Goal: Transaction & Acquisition: Purchase product/service

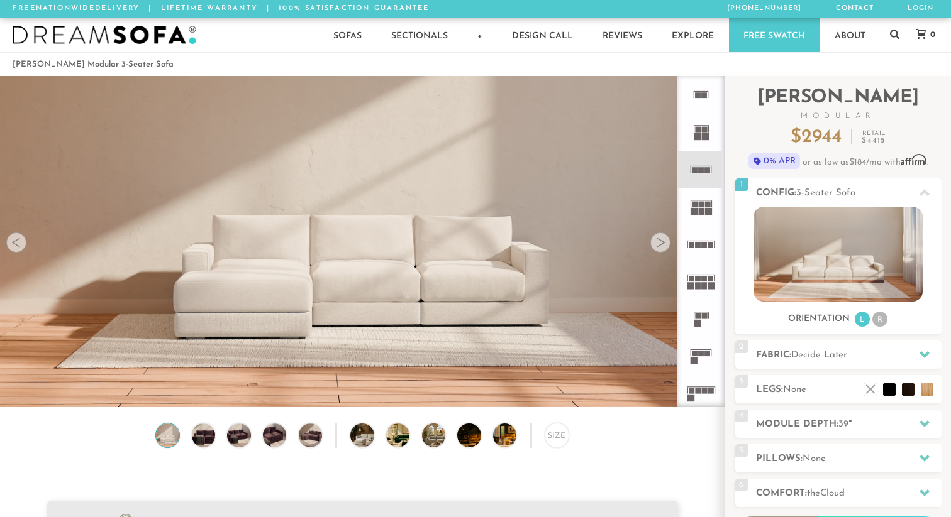
scroll to position [13968, 951]
click at [903, 352] on h2 "Fabric: Decide Later" at bounding box center [848, 355] width 185 height 14
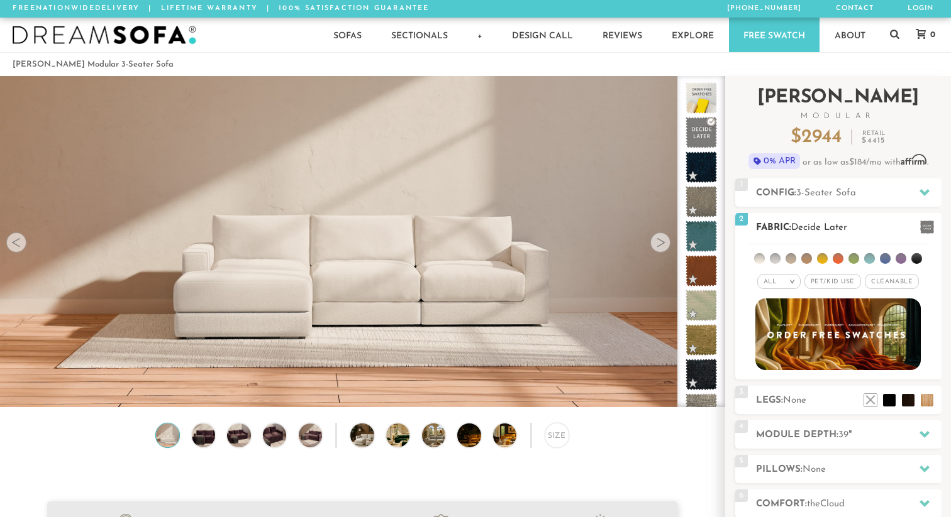
click at [770, 224] on h2 "Fabric: Decide Later" at bounding box center [848, 228] width 185 height 14
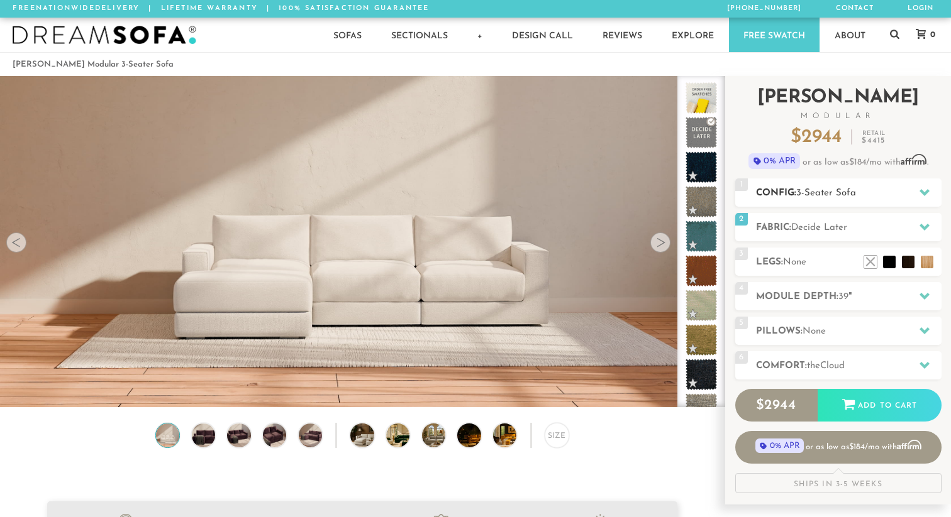
click at [797, 194] on h2 "Config: 3-Seater Sofa" at bounding box center [848, 193] width 185 height 14
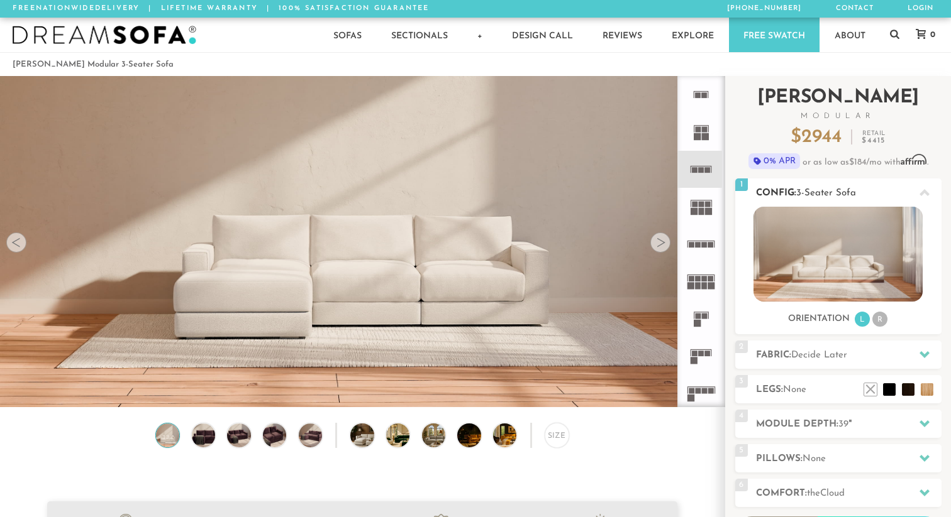
click at [797, 194] on h2 "Config: 3-Seater Sofa" at bounding box center [848, 193] width 185 height 14
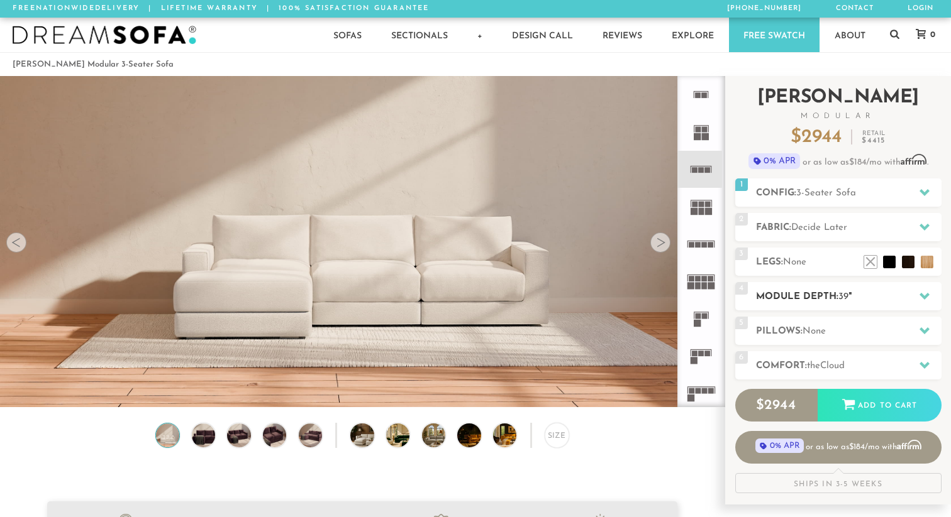
click at [803, 300] on h2 "Module Depth: 39 "" at bounding box center [848, 297] width 185 height 14
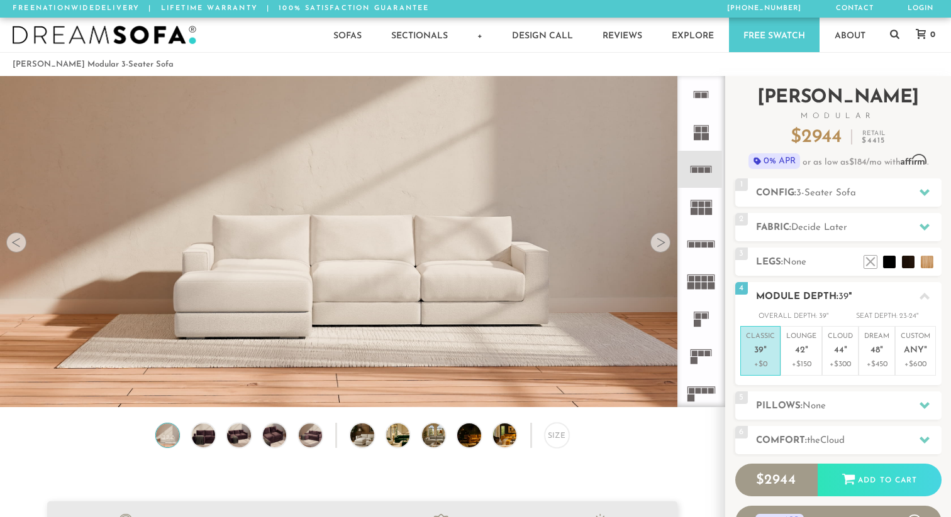
click at [803, 297] on h2 "Module Depth: 39 "" at bounding box center [848, 297] width 185 height 14
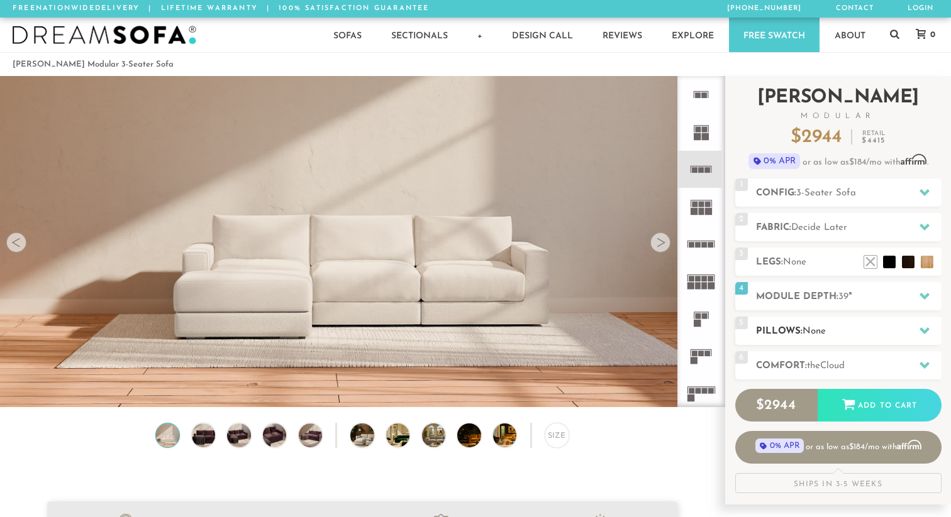
click at [809, 331] on span "None" at bounding box center [813, 331] width 23 height 9
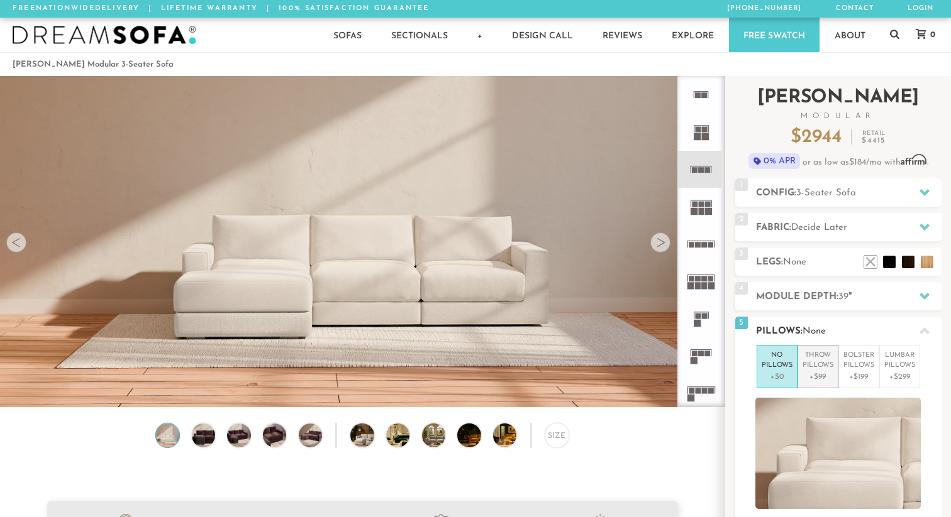
click at [814, 358] on p "Throw Pillows" at bounding box center [817, 361] width 31 height 21
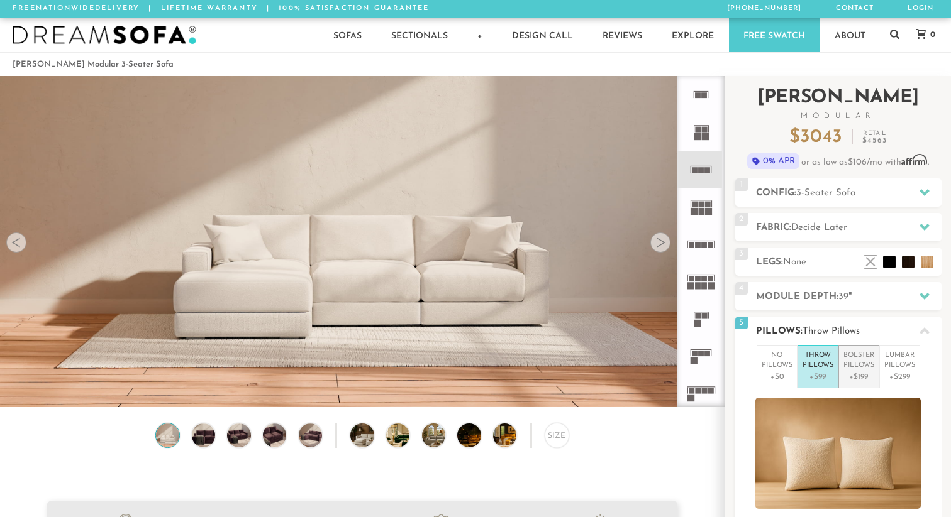
click at [851, 365] on p "Bolster Pillows" at bounding box center [858, 361] width 31 height 21
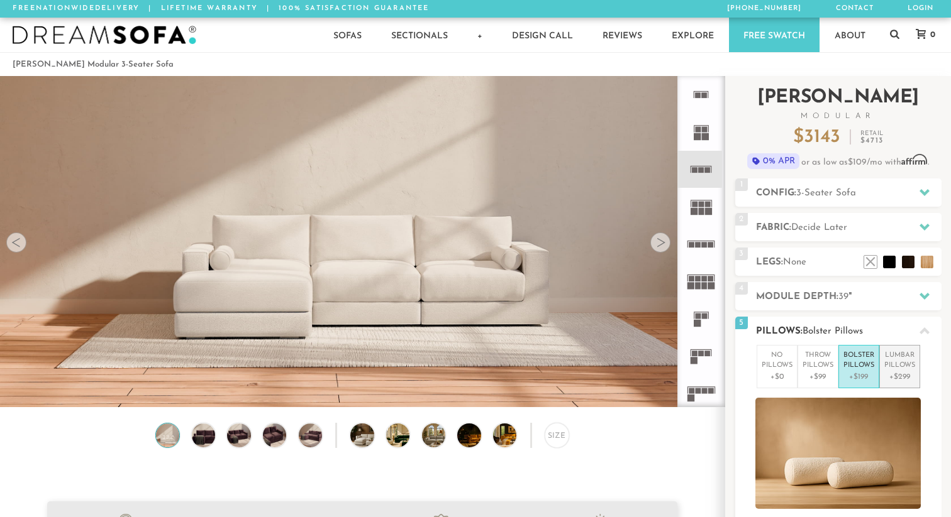
click at [891, 363] on p "Lumbar Pillows" at bounding box center [899, 361] width 31 height 21
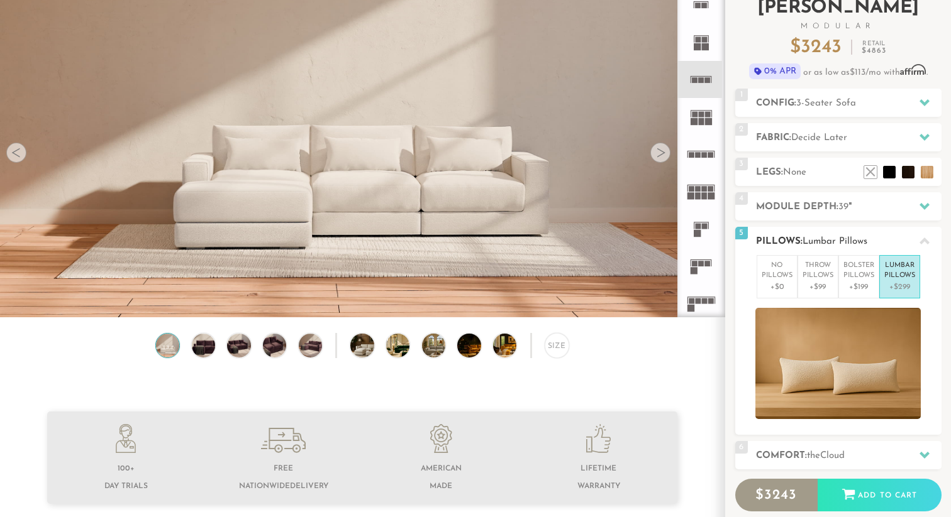
scroll to position [63, 0]
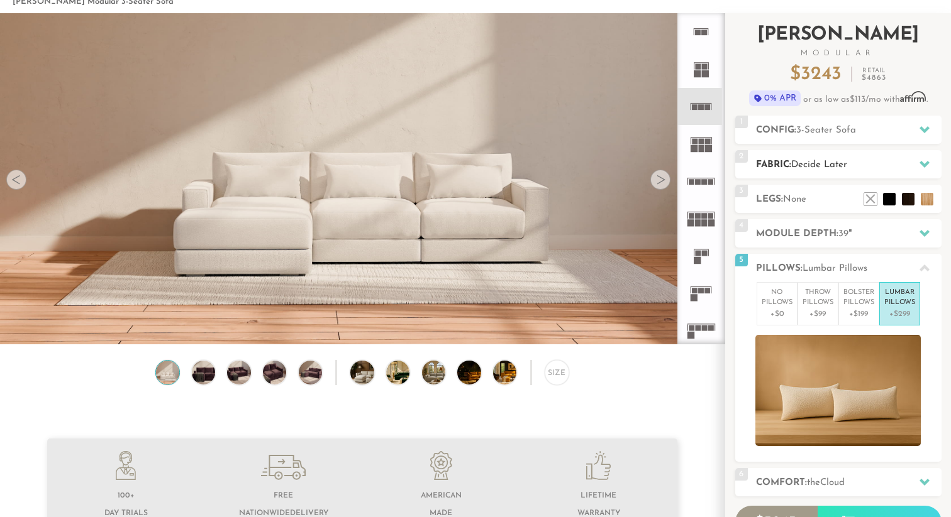
click at [787, 164] on h2 "Fabric: Decide Later" at bounding box center [848, 165] width 185 height 14
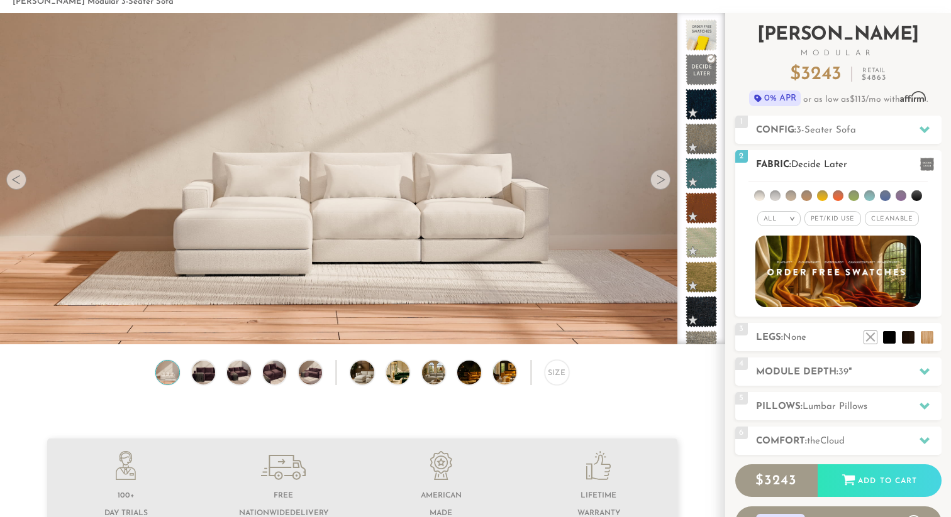
click at [834, 218] on span "Pet/Kid Use x" at bounding box center [832, 218] width 57 height 15
click at [886, 221] on span "Cleanable x" at bounding box center [896, 218] width 54 height 15
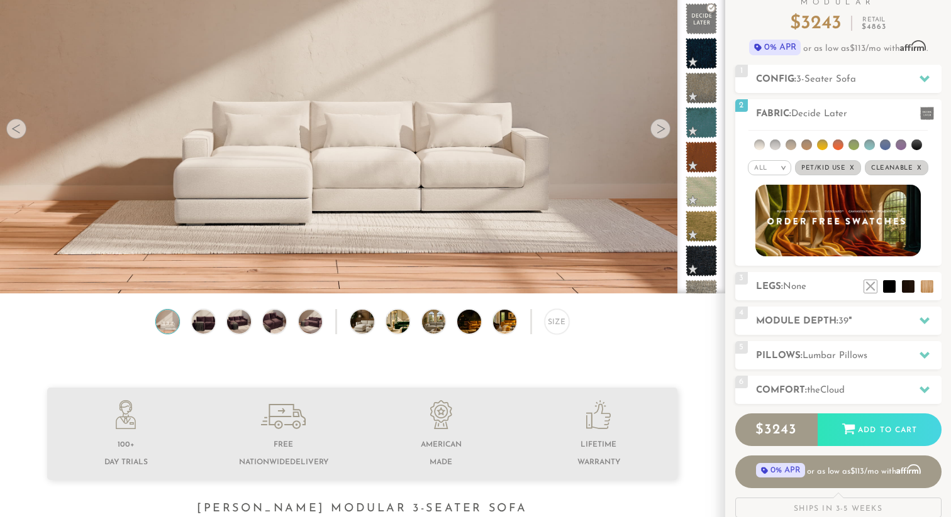
scroll to position [163, 0]
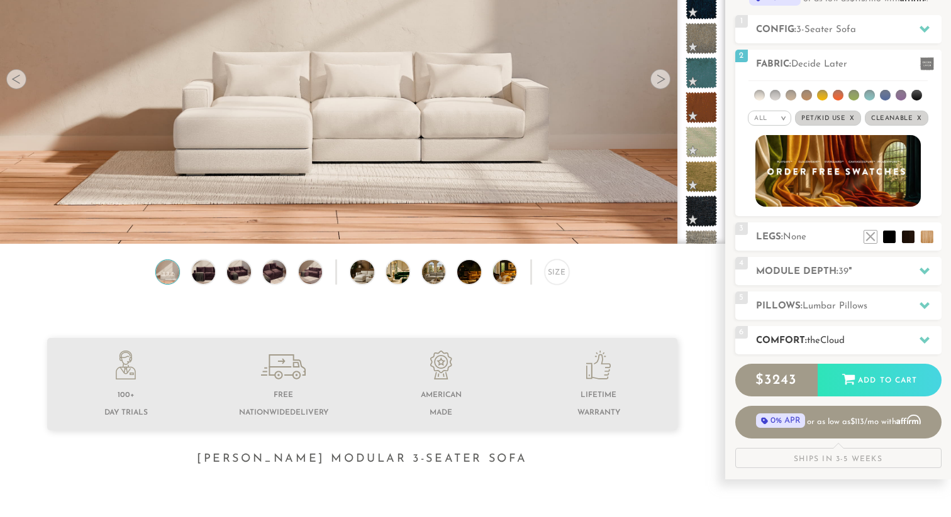
click at [819, 341] on span "the" at bounding box center [813, 340] width 13 height 9
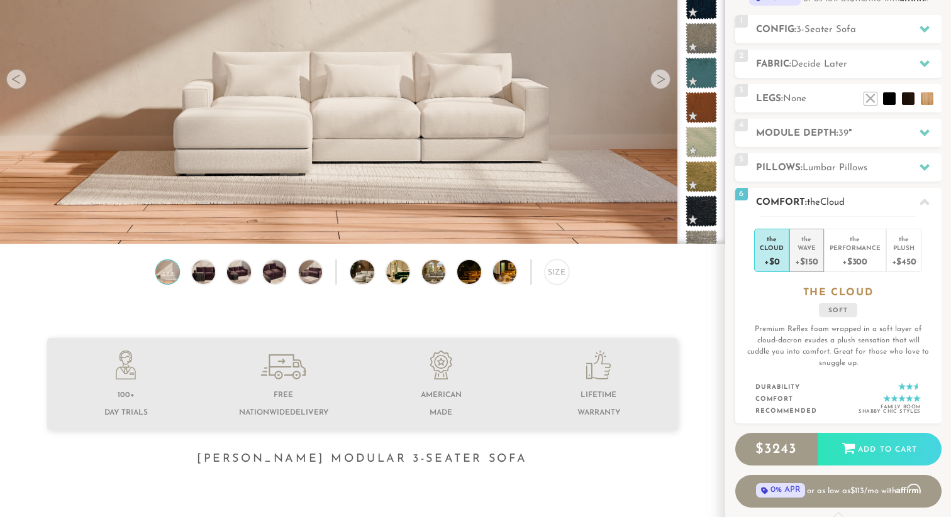
click at [802, 249] on div "Wave" at bounding box center [806, 247] width 23 height 9
click at [853, 253] on div "+$300" at bounding box center [854, 261] width 51 height 18
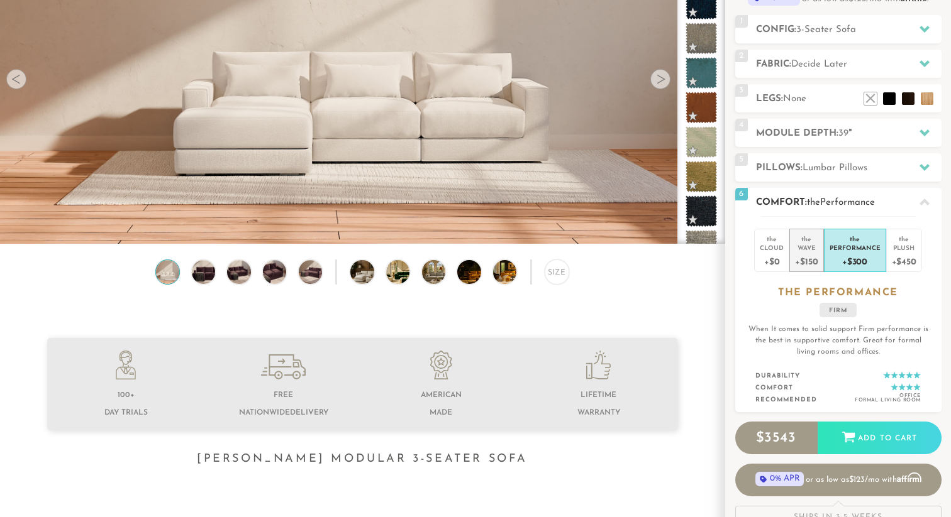
click at [802, 253] on div "+$150" at bounding box center [806, 261] width 23 height 18
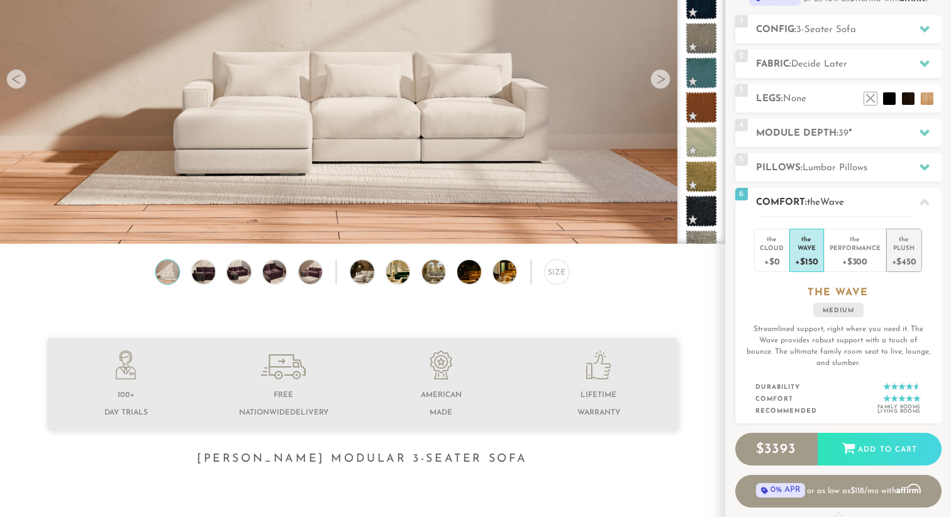
click at [908, 265] on div "+$450" at bounding box center [903, 261] width 25 height 18
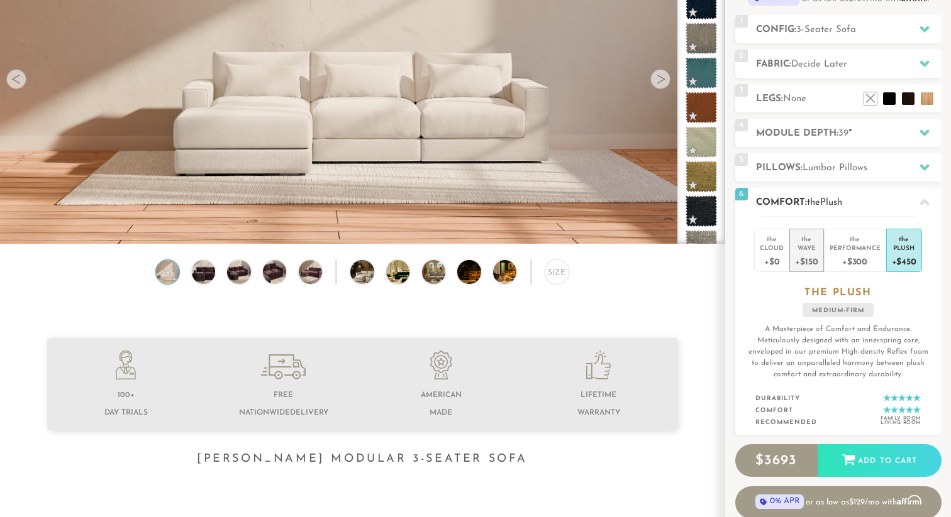
click at [792, 250] on li "the Wave +$150" at bounding box center [806, 250] width 34 height 43
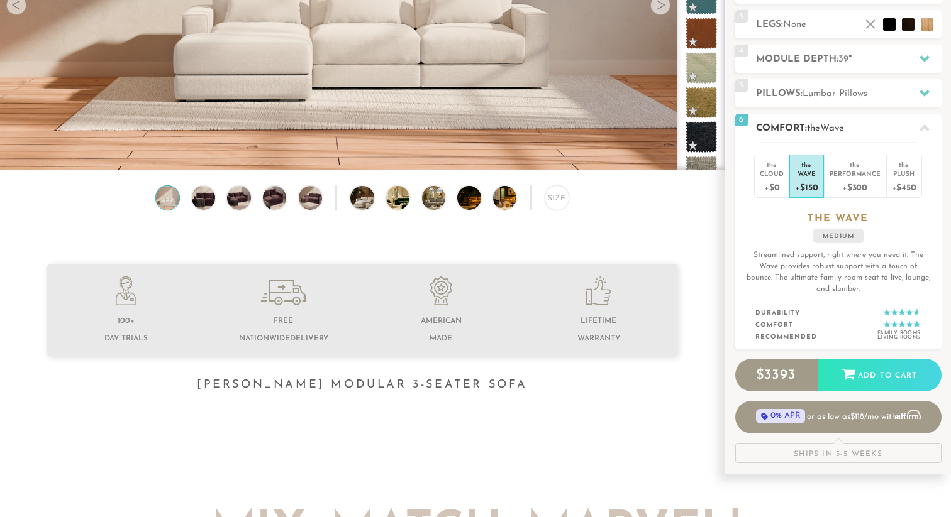
scroll to position [251, 0]
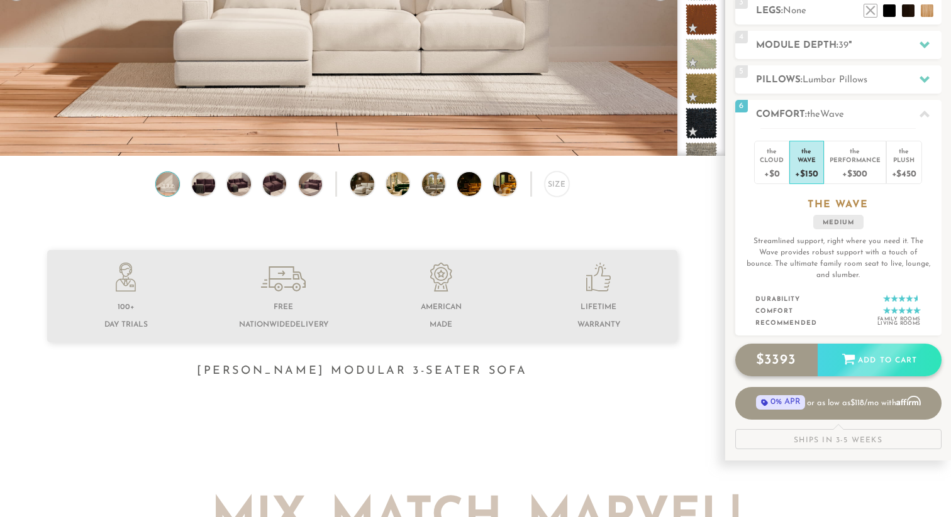
click at [885, 360] on div "Add to Cart" at bounding box center [879, 361] width 124 height 34
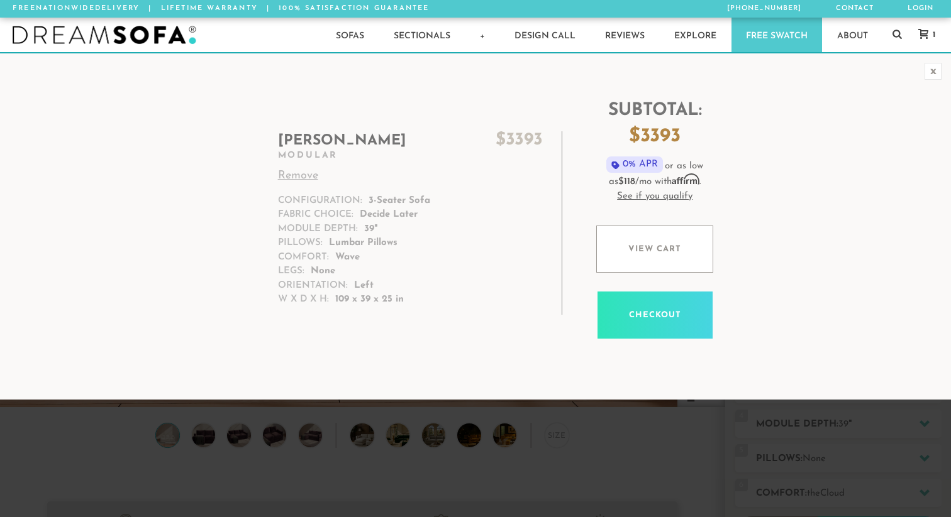
click at [751, 233] on td "Subtotal: $ 3393 0% APR or as low as $118 /mo with Affirm . See if you qualify …" at bounding box center [748, 226] width 357 height 309
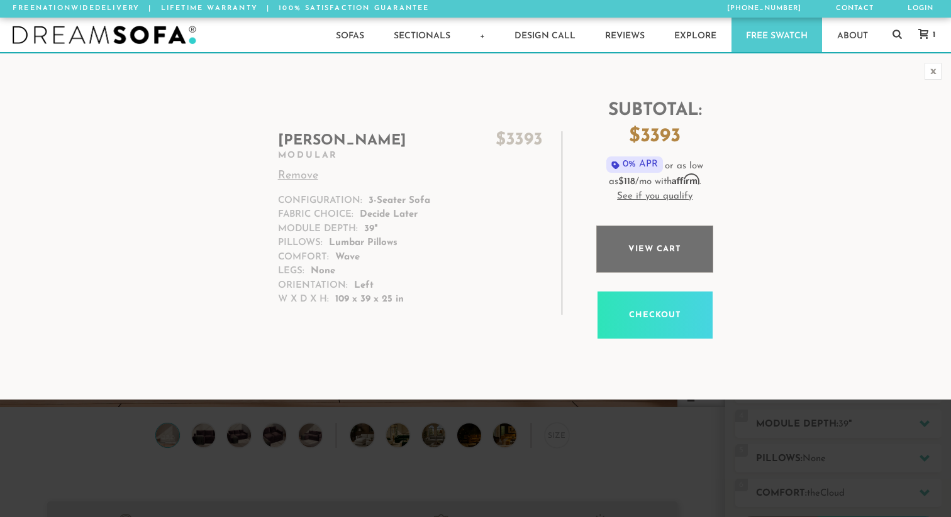
click at [632, 258] on link "View cart" at bounding box center [654, 249] width 117 height 47
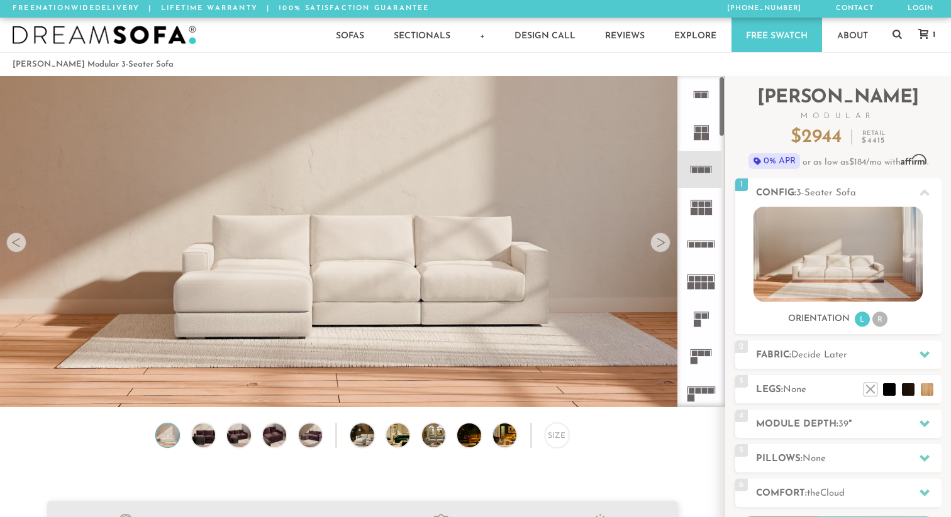
click at [710, 237] on icon at bounding box center [700, 244] width 37 height 37
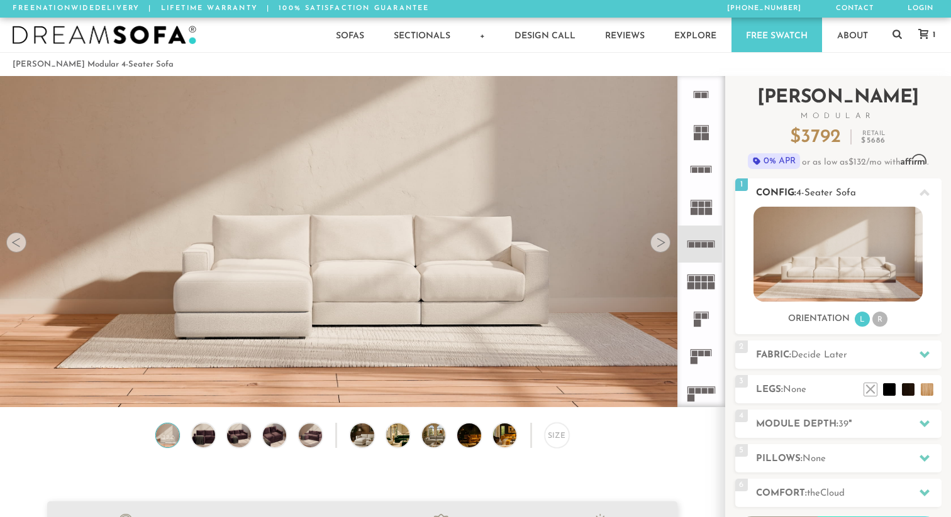
click at [883, 321] on li "R" at bounding box center [879, 319] width 15 height 15
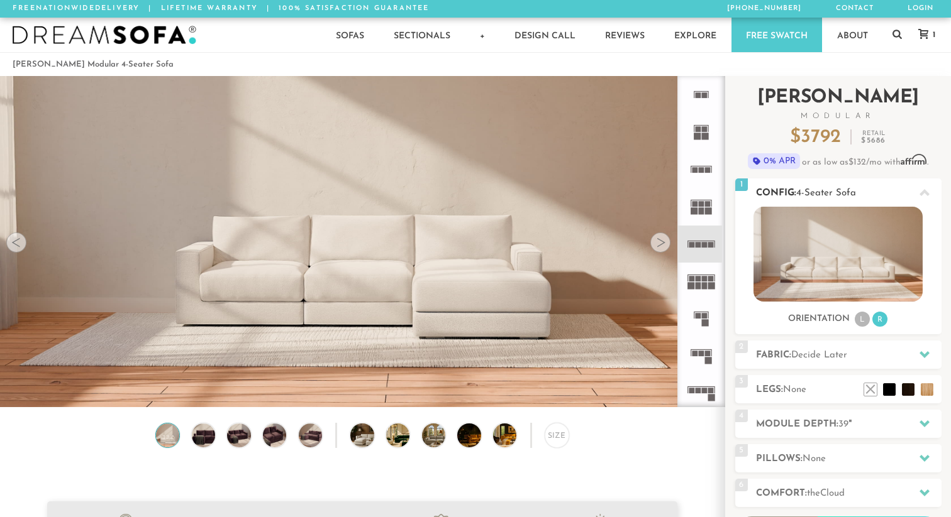
click at [865, 321] on li "L" at bounding box center [861, 319] width 15 height 15
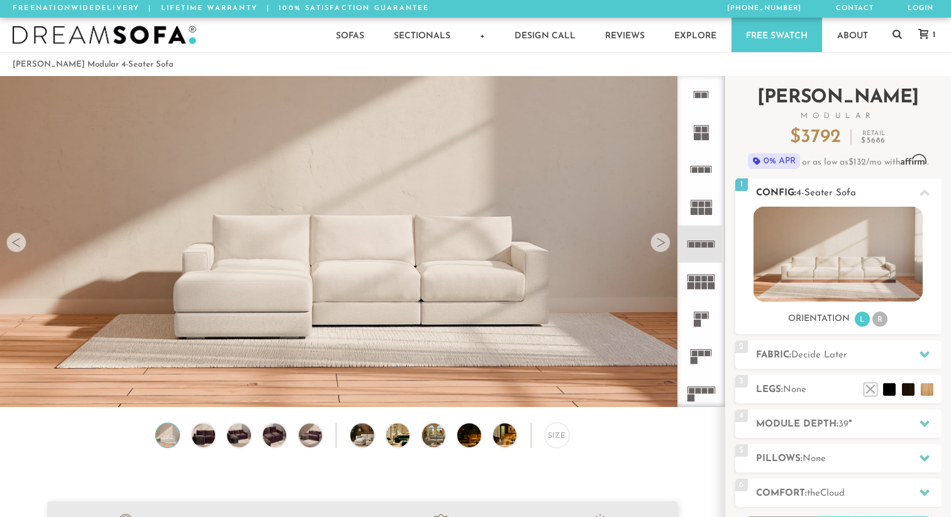
click at [880, 317] on li "R" at bounding box center [879, 319] width 15 height 15
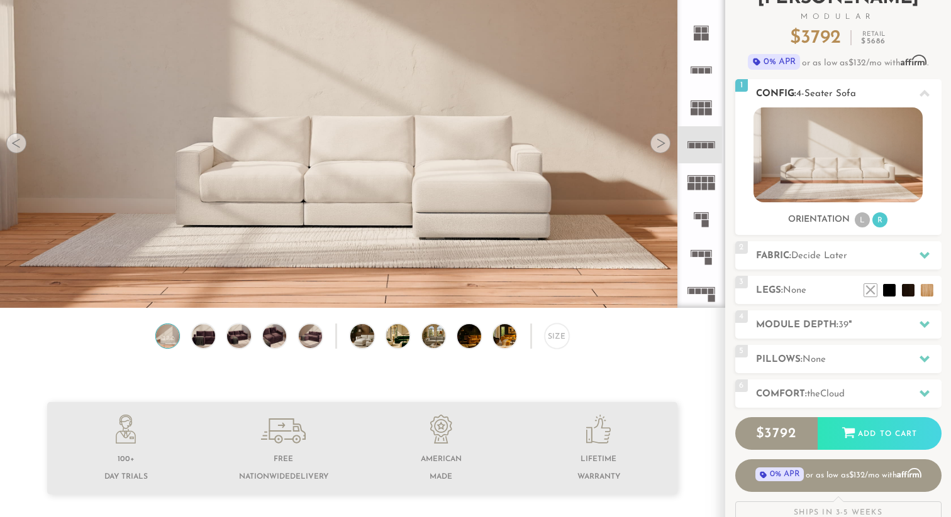
scroll to position [146, 0]
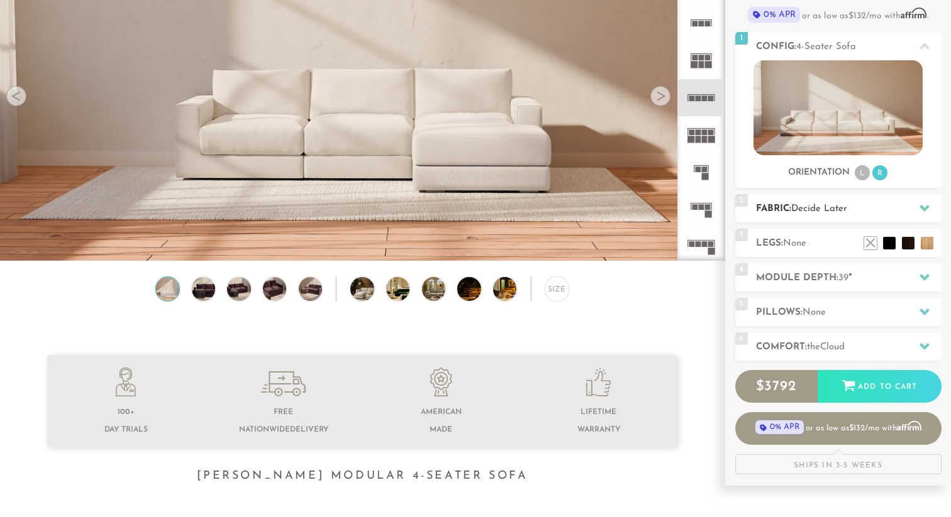
click at [856, 209] on h2 "Fabric: Decide Later" at bounding box center [848, 209] width 185 height 14
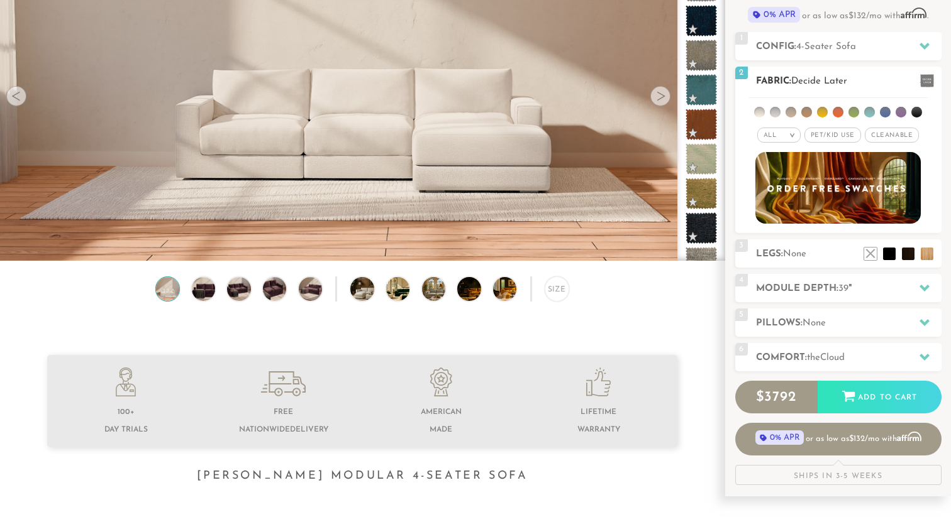
click at [875, 133] on span "Cleanable x" at bounding box center [891, 135] width 54 height 15
click at [846, 136] on span "Pet/Kid Use x" at bounding box center [827, 135] width 57 height 15
click at [870, 115] on li at bounding box center [869, 112] width 11 height 11
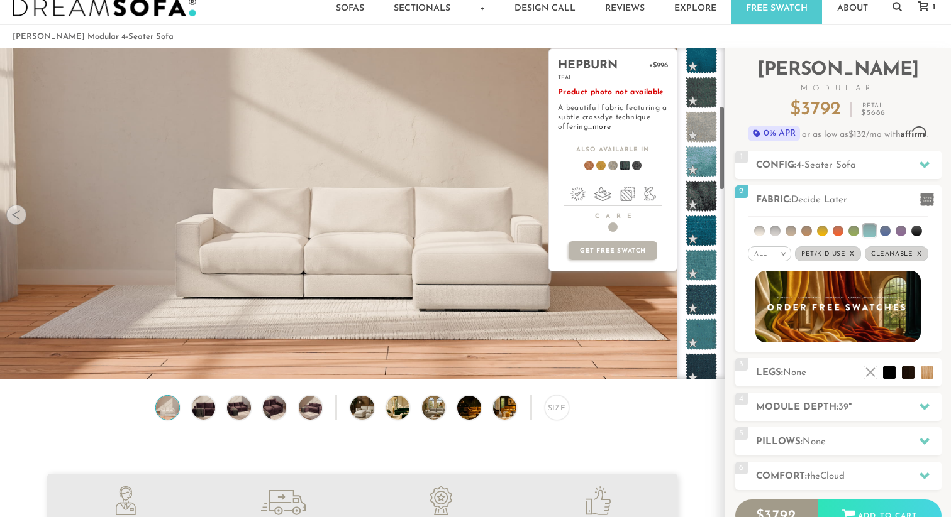
scroll to position [336, 0]
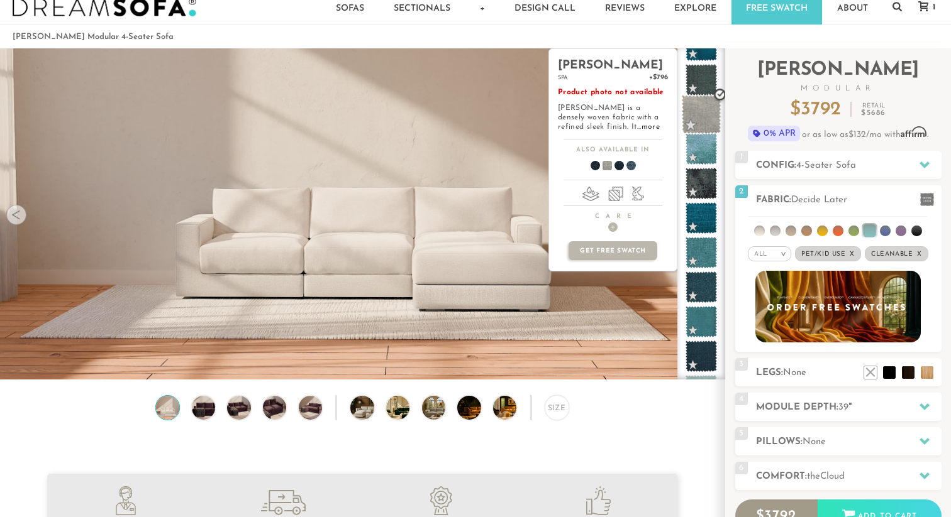
click at [704, 116] on span at bounding box center [702, 115] width 40 height 40
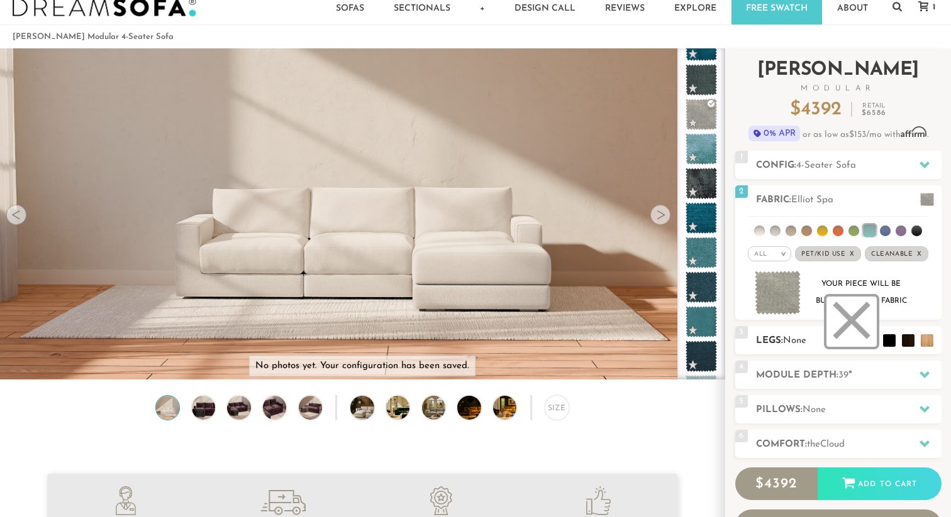
click at [869, 343] on li at bounding box center [851, 322] width 50 height 50
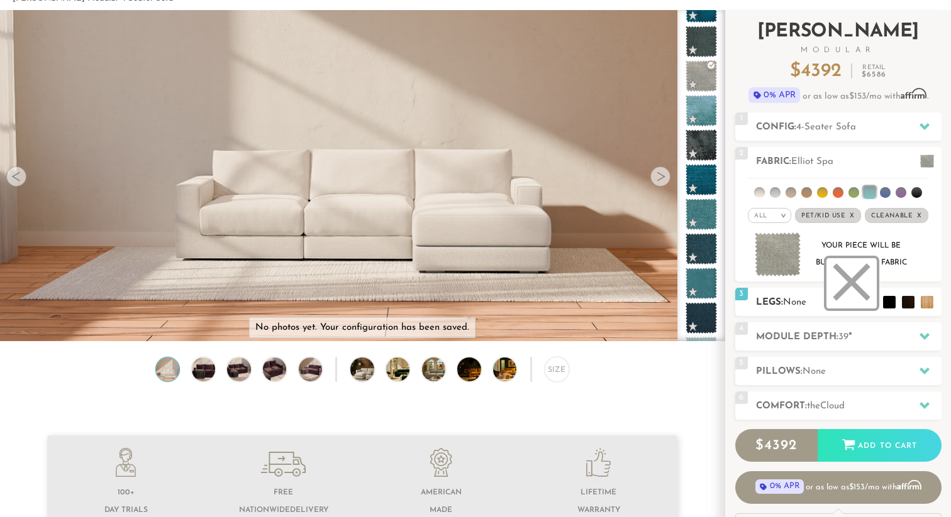
scroll to position [67, 0]
click at [825, 338] on h2 "Module Depth: 39 "" at bounding box center [848, 336] width 185 height 14
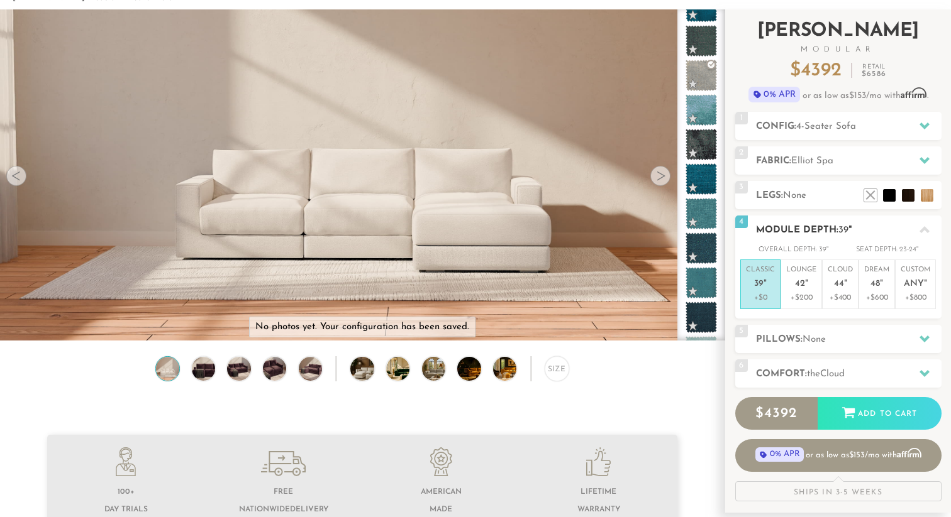
click at [851, 228] on h2 "Module Depth: 39 "" at bounding box center [848, 230] width 185 height 14
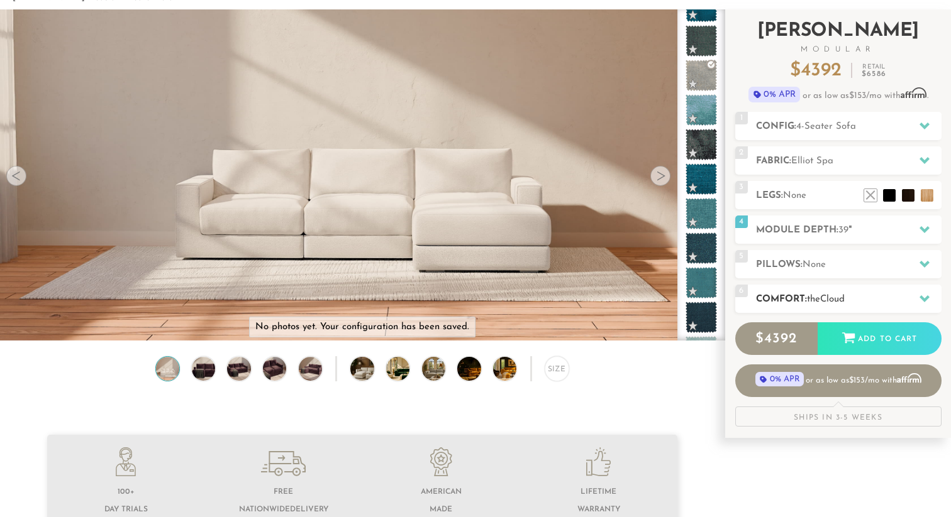
click at [829, 294] on h2 "Comfort: the Cloud" at bounding box center [848, 299] width 185 height 14
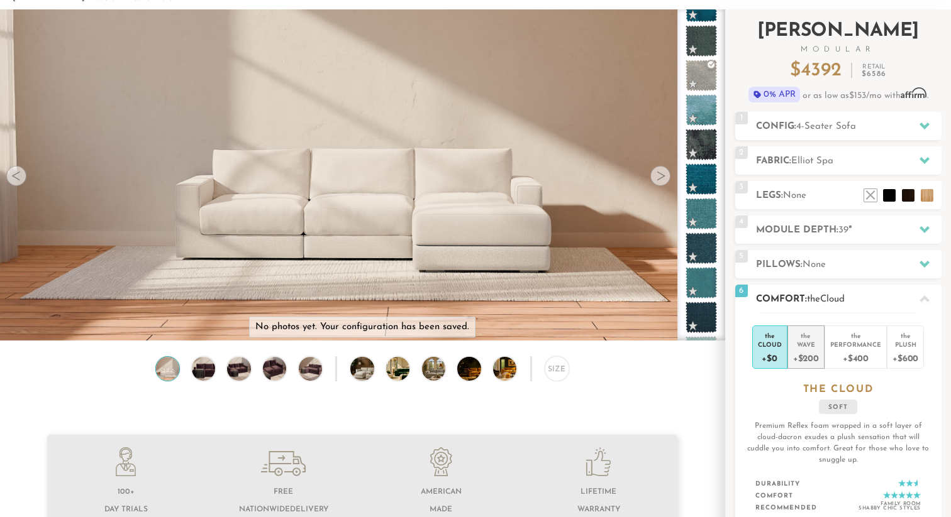
click at [808, 346] on div "Wave" at bounding box center [806, 344] width 26 height 9
click at [839, 262] on h2 "Pillows: None" at bounding box center [848, 265] width 185 height 14
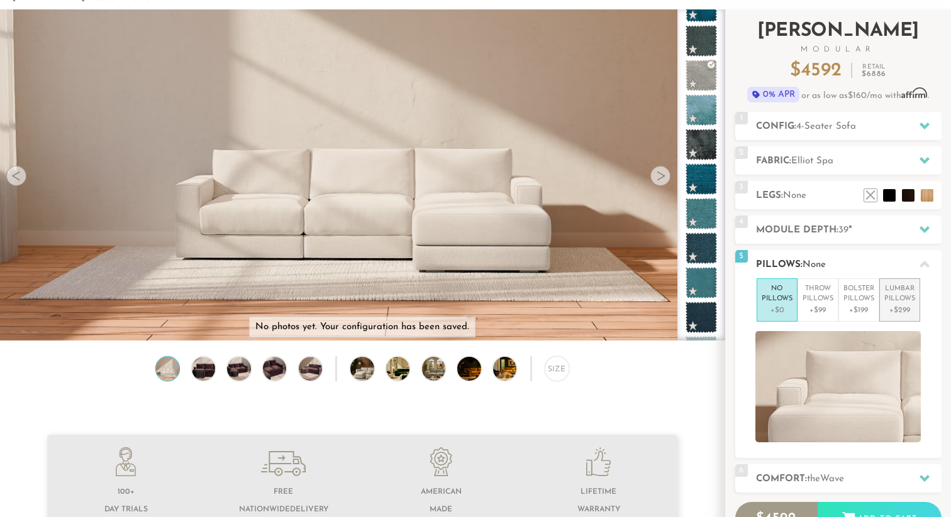
click at [898, 297] on p "Lumbar Pillows" at bounding box center [899, 294] width 31 height 21
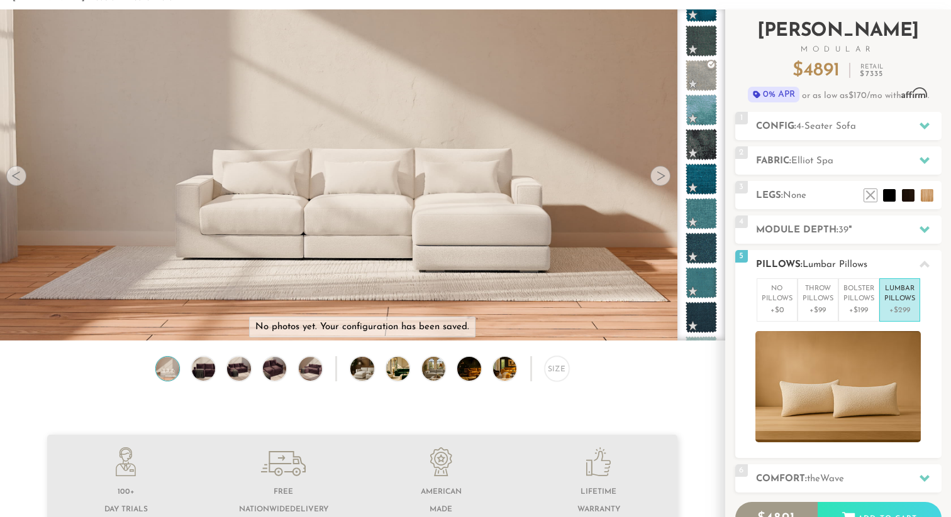
click at [803, 260] on span "Lumbar Pillows" at bounding box center [834, 264] width 65 height 9
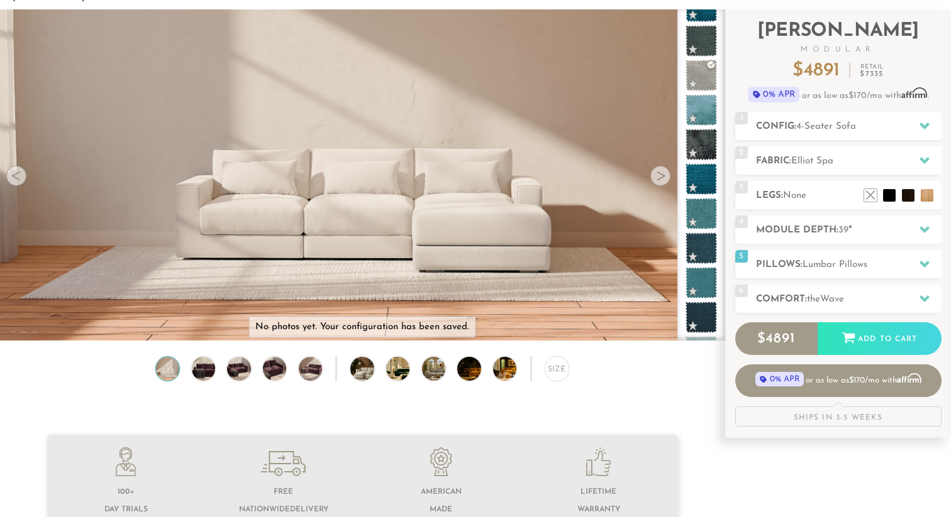
scroll to position [86, 0]
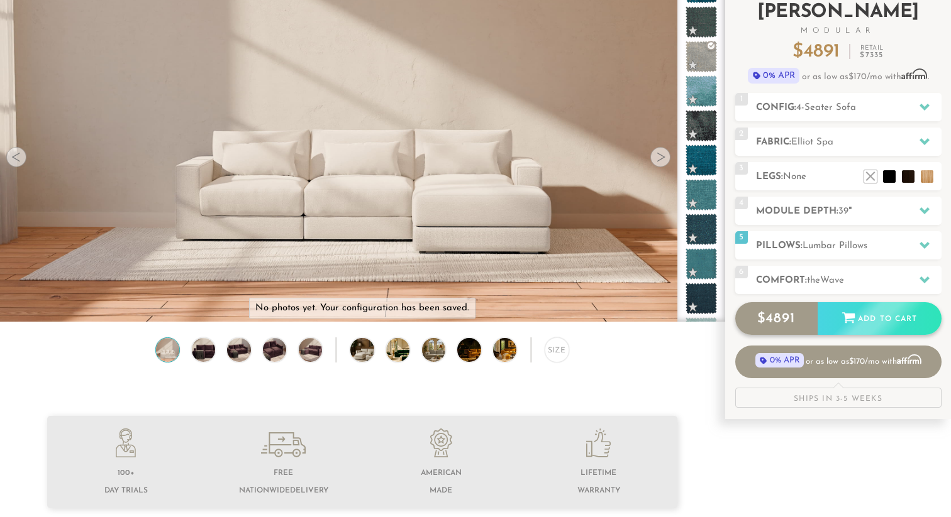
click at [866, 312] on div "Add to Cart" at bounding box center [879, 319] width 124 height 34
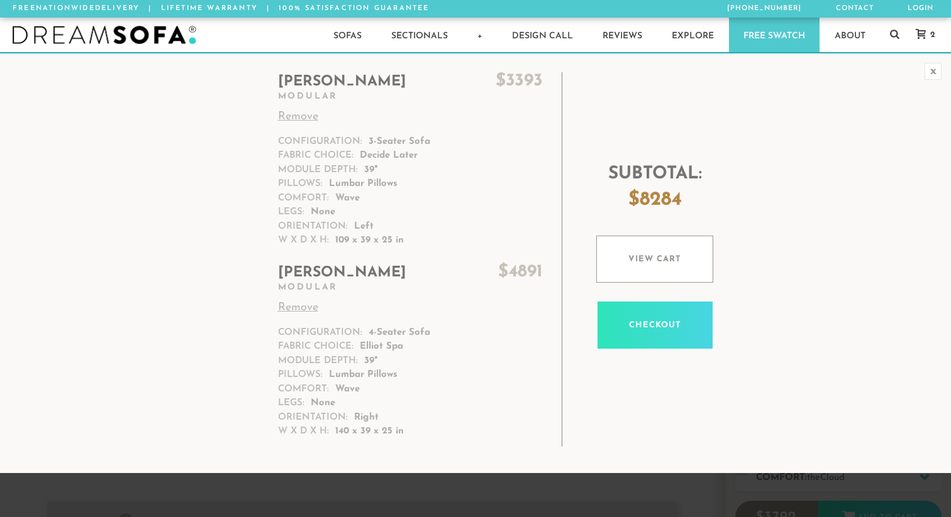
scroll to position [1, 1]
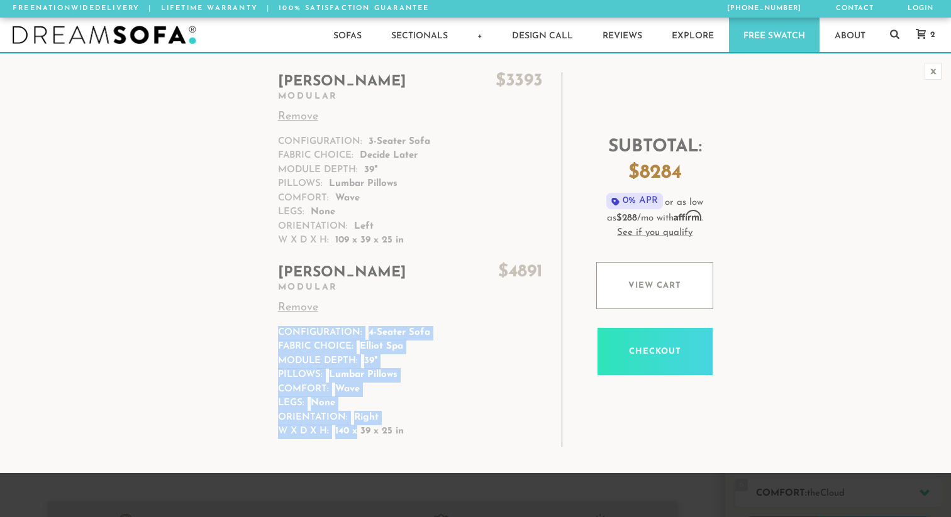
drag, startPoint x: 397, startPoint y: 433, endPoint x: 345, endPoint y: 432, distance: 52.8
click at [345, 432] on td "Landon $ 4891 Modular Remove Configuration: 4-Seater Sofa Fabric Choice: Elliot…" at bounding box center [416, 351] width 292 height 191
click at [345, 432] on p "140 x 39 x 25 in" at bounding box center [369, 432] width 69 height 14
drag, startPoint x: 405, startPoint y: 434, endPoint x: 352, endPoint y: 434, distance: 52.8
click at [352, 434] on td "Landon $ 4891 Modular Remove Configuration: 4-Seater Sofa Fabric Choice: Elliot…" at bounding box center [416, 351] width 292 height 191
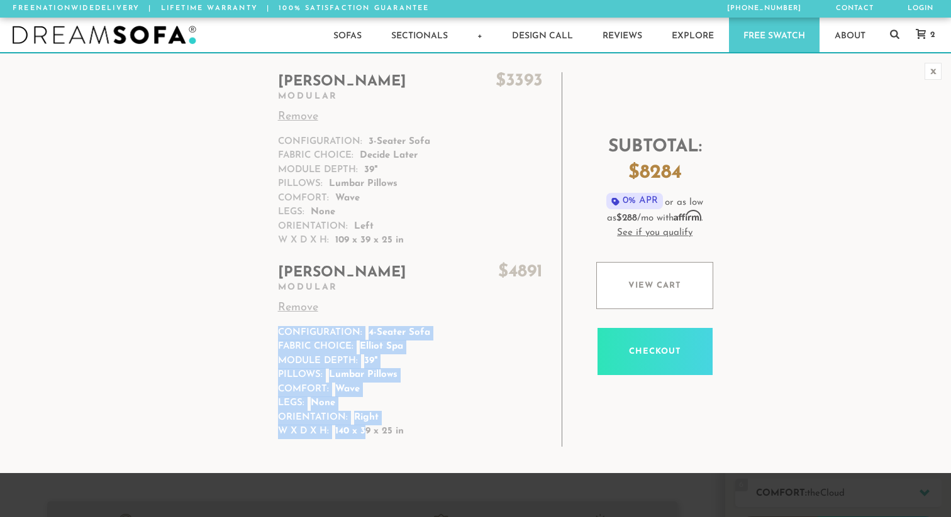
click at [352, 434] on p "140 x 39 x 25 in" at bounding box center [369, 432] width 69 height 14
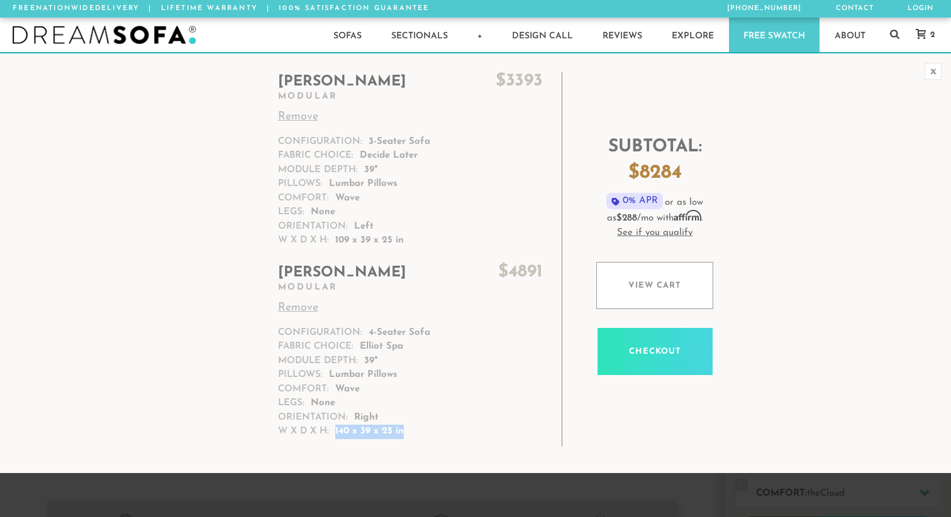
drag, startPoint x: 324, startPoint y: 431, endPoint x: 390, endPoint y: 434, distance: 66.1
click at [390, 434] on p "140 x 39 x 25 in" at bounding box center [369, 432] width 69 height 14
click at [475, 396] on td "Landon $ 4891 Modular Remove Configuration: 4-Seater Sofa Fabric Choice: Elliot…" at bounding box center [416, 351] width 292 height 191
click at [304, 306] on link "Remove" at bounding box center [410, 308] width 265 height 17
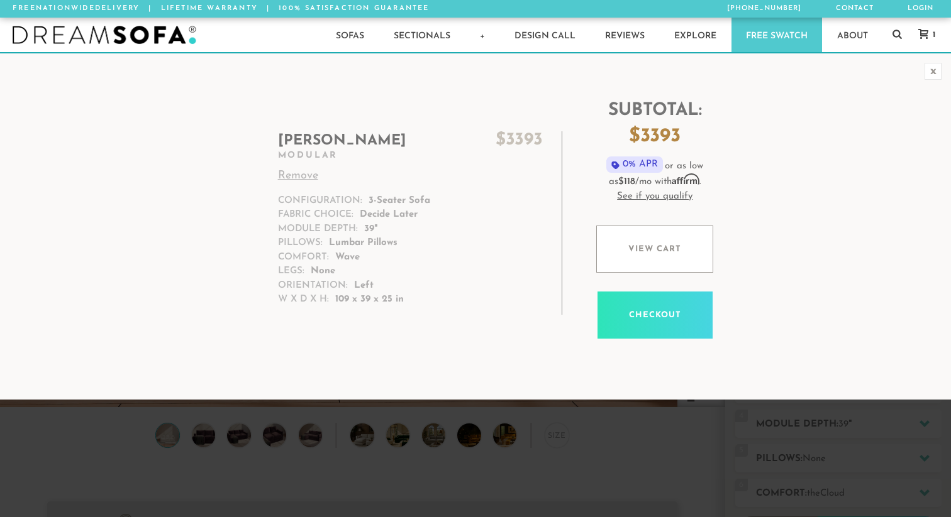
scroll to position [13968, 951]
click at [306, 135] on h2 "[PERSON_NAME] $ 3393" at bounding box center [410, 140] width 265 height 19
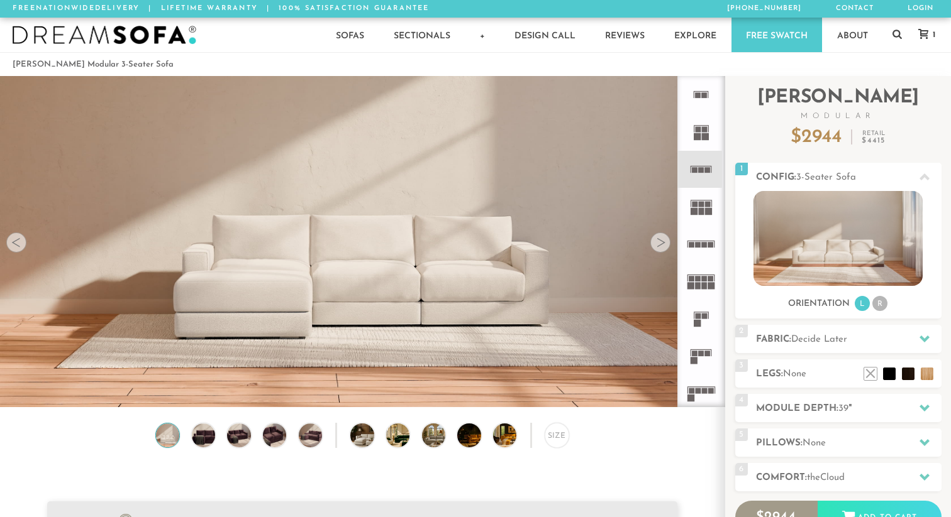
scroll to position [13968, 951]
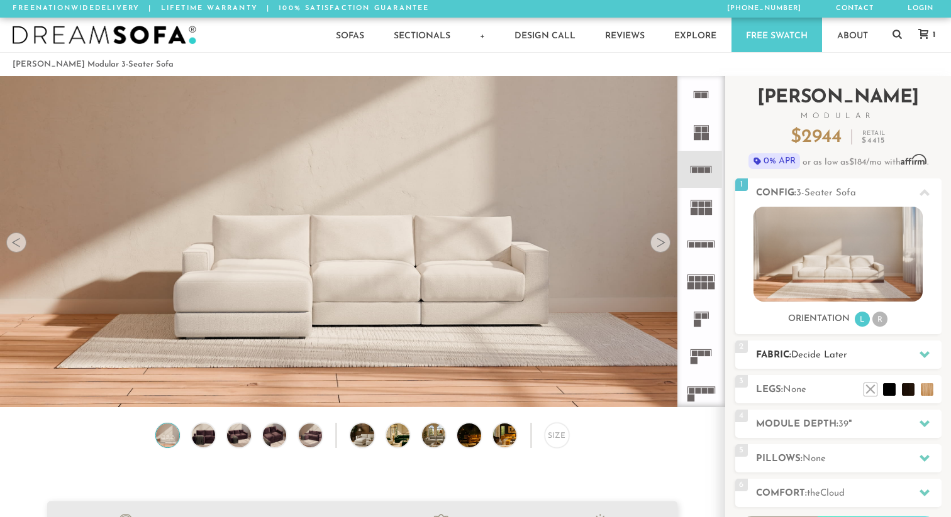
click at [854, 358] on h2 "Fabric: Decide Later" at bounding box center [848, 355] width 185 height 14
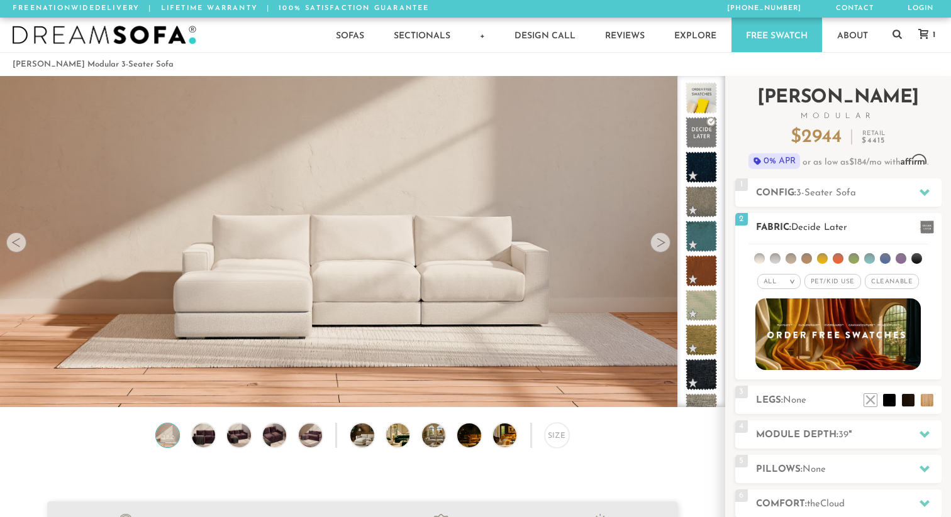
click at [777, 259] on li at bounding box center [775, 258] width 11 height 11
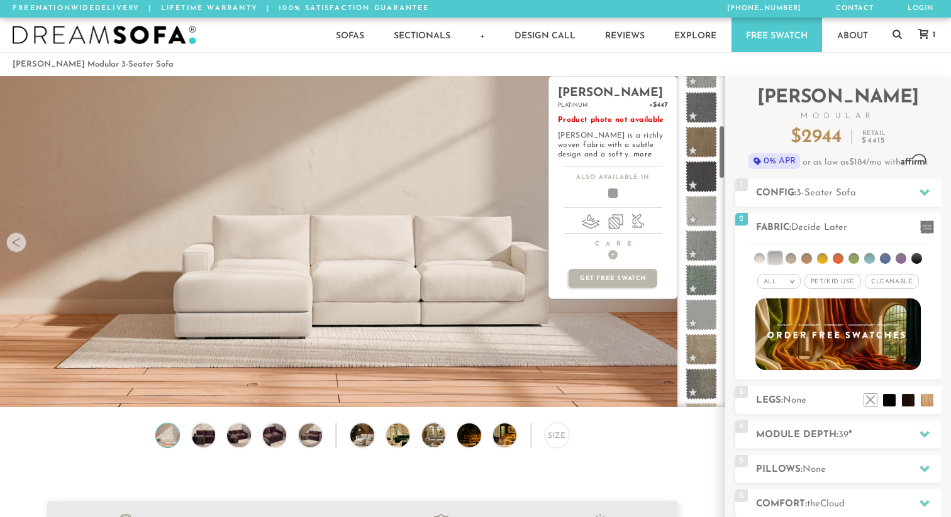
scroll to position [353, 0]
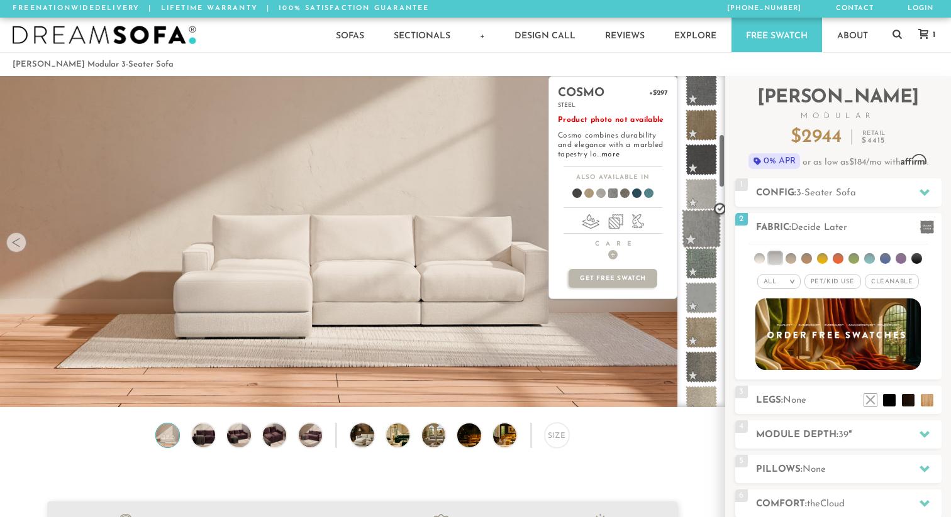
click at [697, 224] on span at bounding box center [702, 229] width 40 height 40
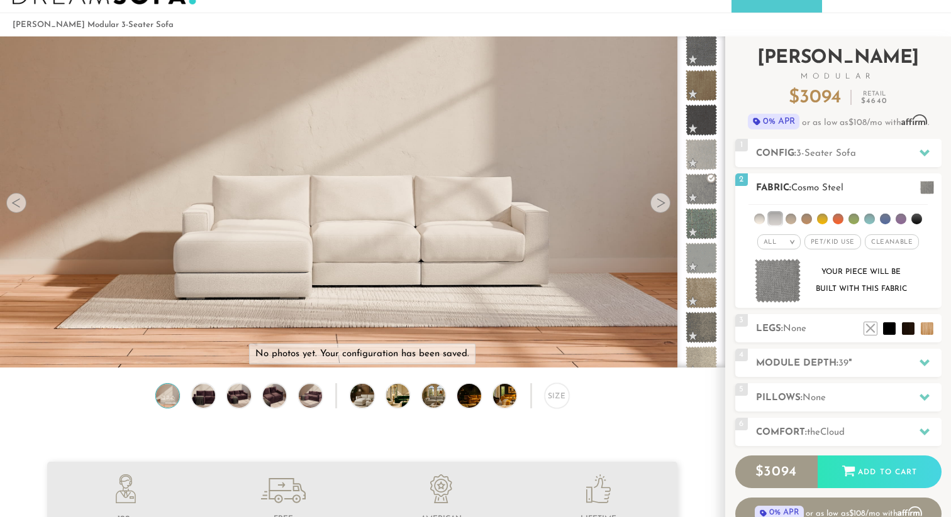
scroll to position [124, 0]
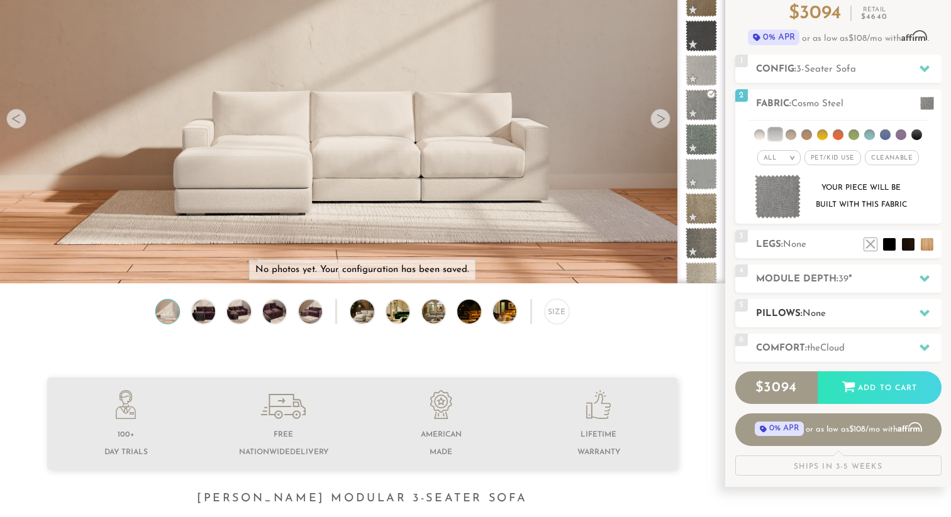
click at [812, 311] on span "None" at bounding box center [813, 313] width 23 height 9
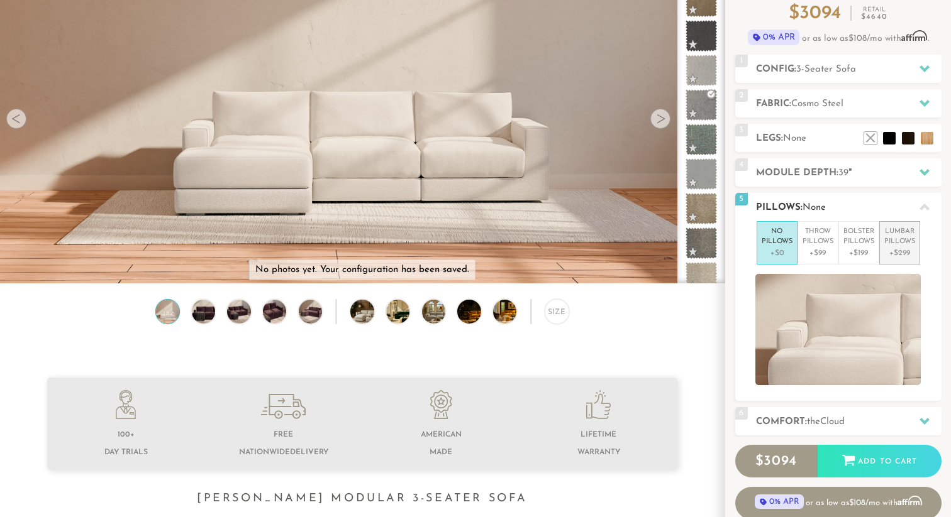
click at [906, 251] on p "+$299" at bounding box center [899, 253] width 31 height 11
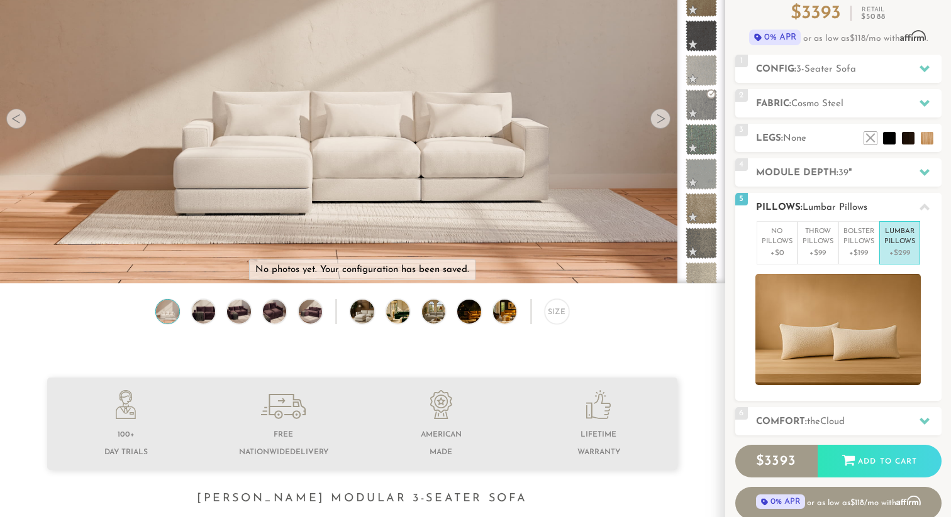
click at [815, 206] on span "Lumbar Pillows" at bounding box center [834, 207] width 65 height 9
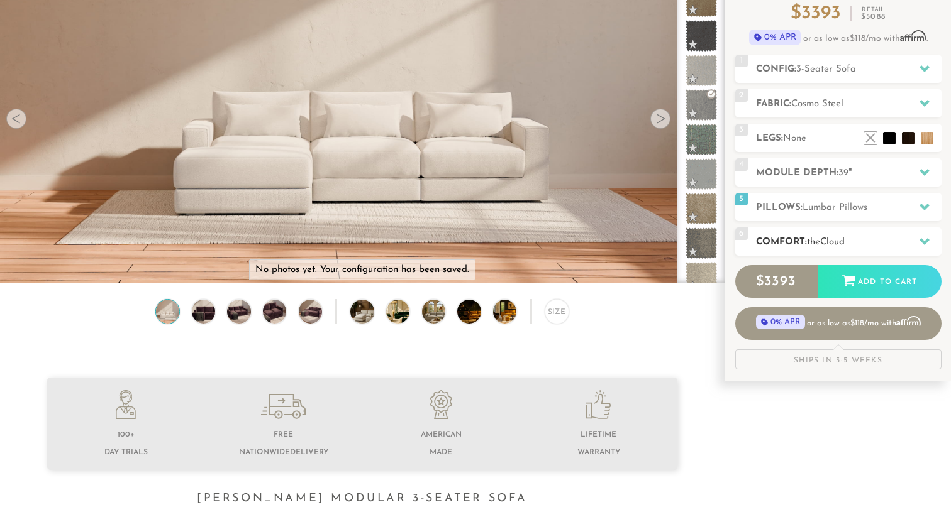
click at [819, 243] on span "the" at bounding box center [813, 242] width 13 height 9
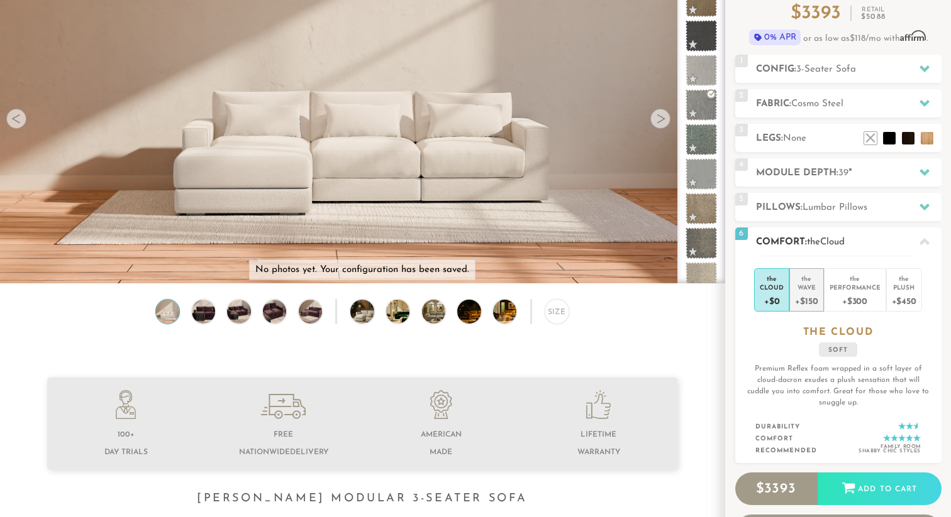
click at [810, 306] on div "+$150" at bounding box center [806, 301] width 23 height 18
click at [864, 243] on h2 "Comfort: the Wave" at bounding box center [848, 242] width 185 height 14
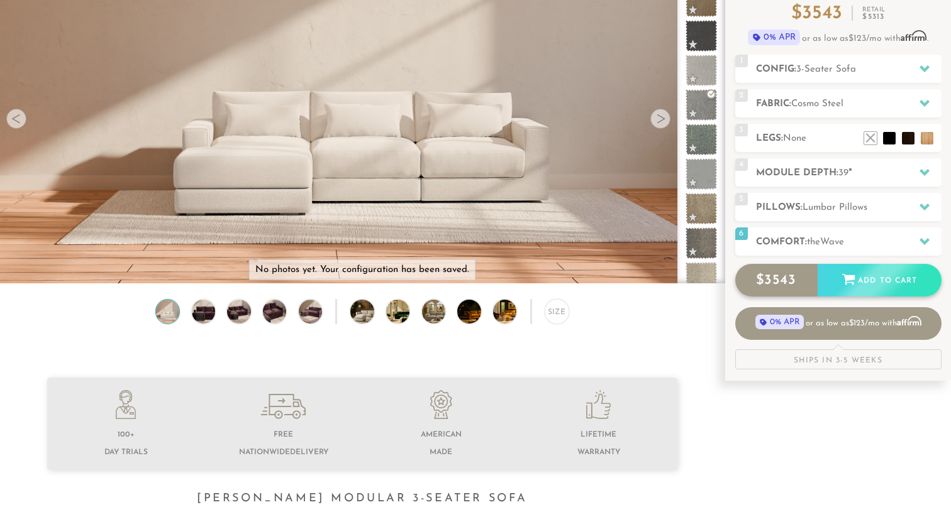
click at [862, 281] on div "Add to Cart" at bounding box center [879, 281] width 124 height 34
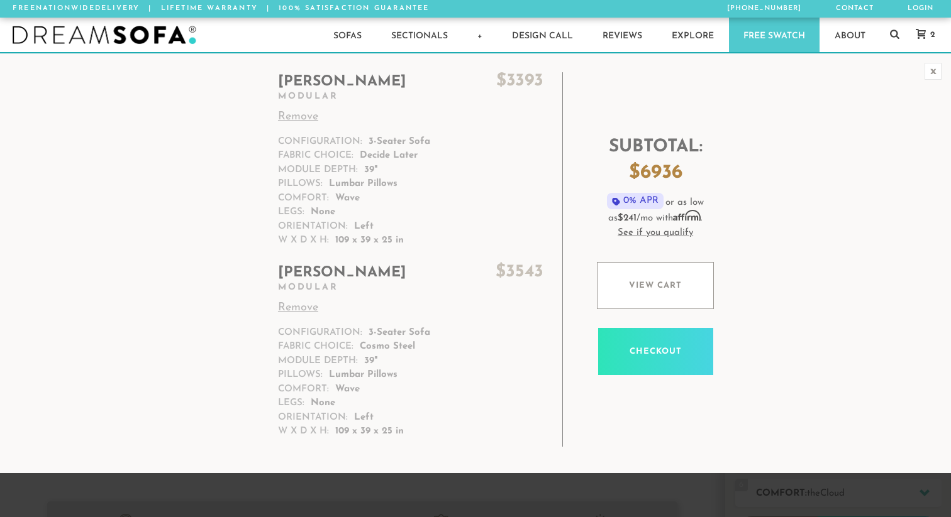
click at [298, 117] on link "Remove" at bounding box center [410, 117] width 265 height 17
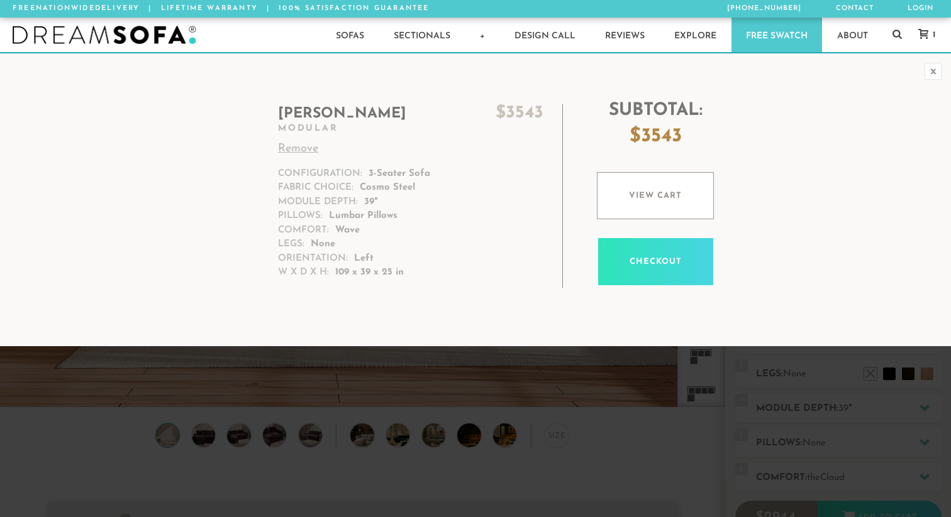
scroll to position [13968, 951]
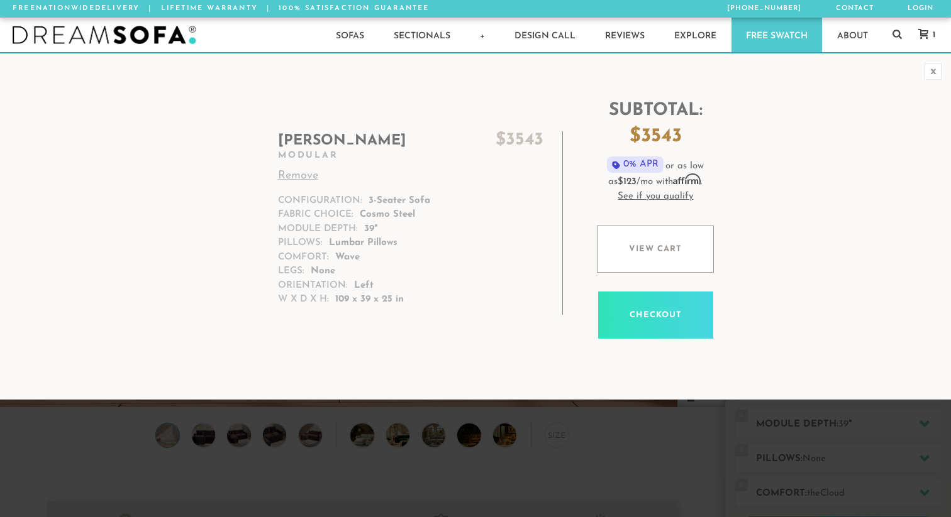
click at [822, 211] on td "Subtotal: $ 3543 0% APR or as low as $123 /mo with Affirm . See if you qualify …" at bounding box center [748, 226] width 356 height 309
click at [312, 142] on h2 "[PERSON_NAME] $ 3543" at bounding box center [410, 140] width 265 height 19
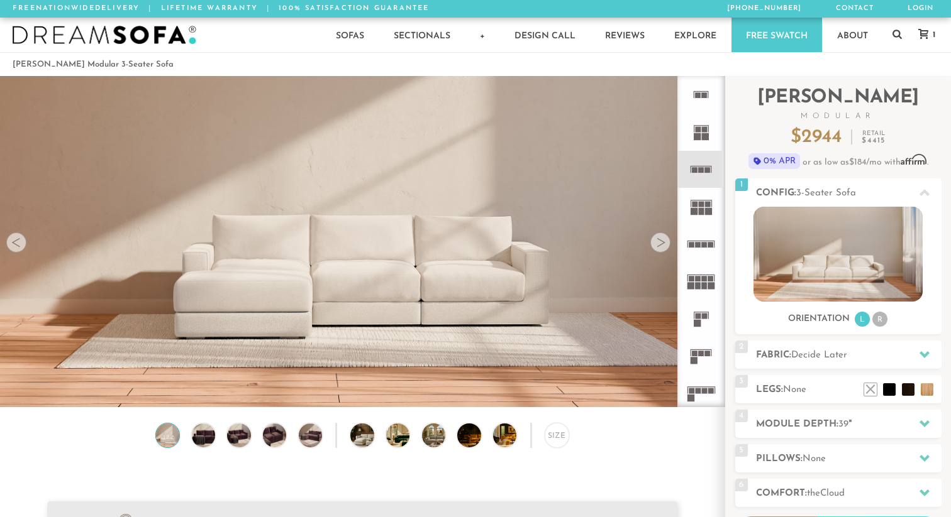
scroll to position [13968, 951]
click at [702, 92] on rect at bounding box center [700, 91] width 15 height 1
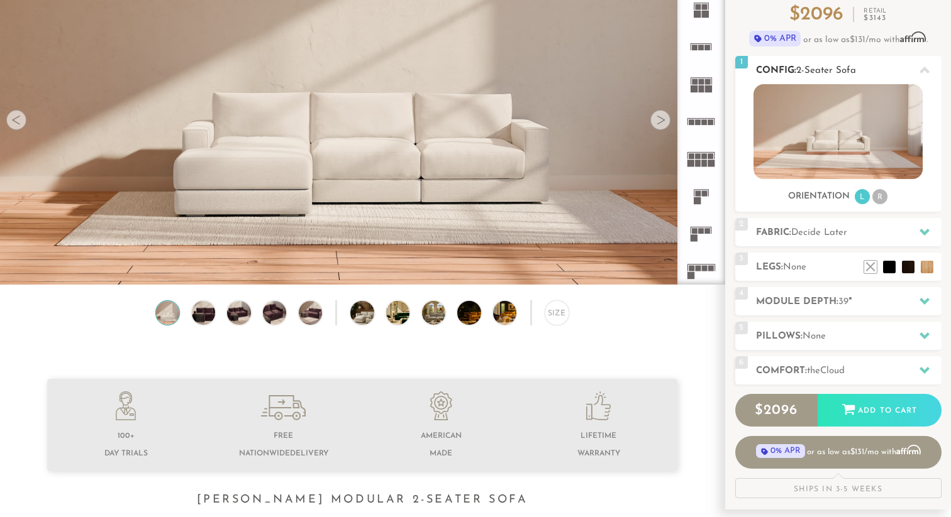
scroll to position [125, 0]
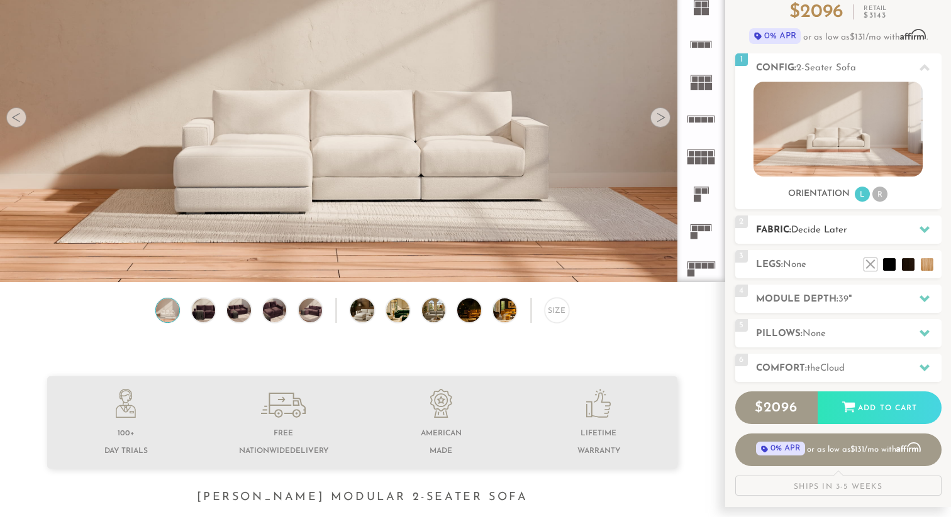
click at [847, 237] on h2 "Fabric: Decide Later" at bounding box center [848, 230] width 185 height 14
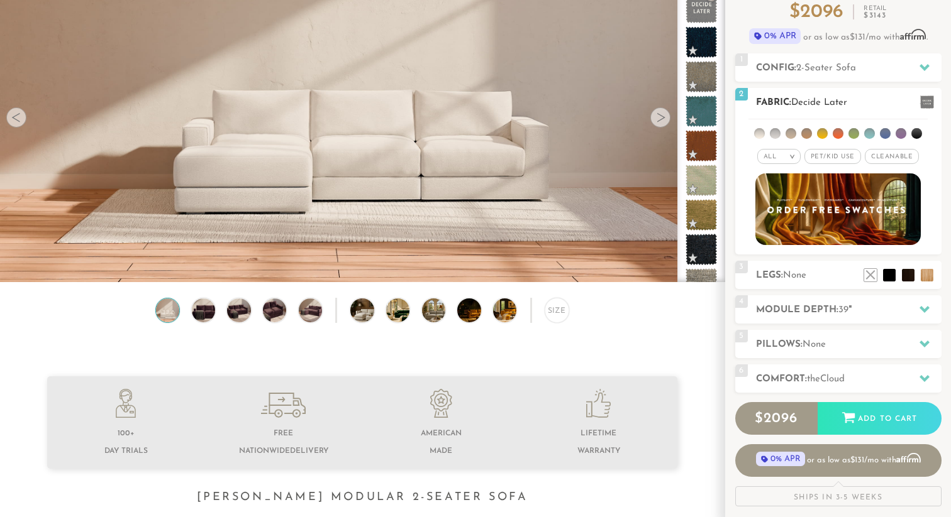
click at [773, 135] on li at bounding box center [775, 133] width 11 height 11
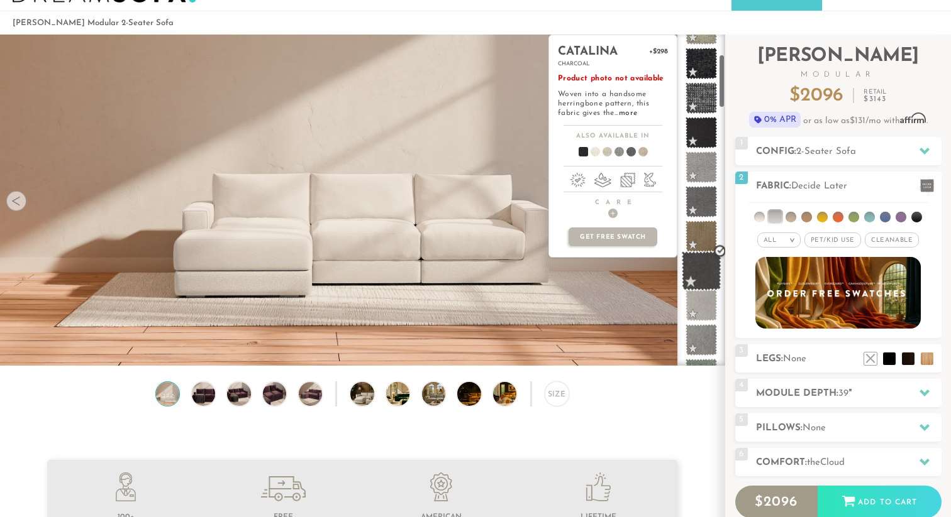
scroll to position [205, 0]
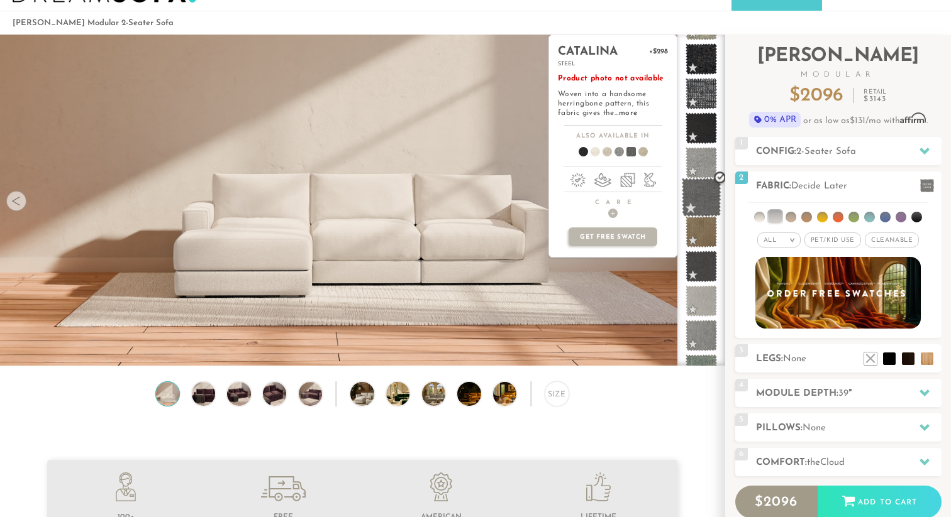
click at [698, 195] on span at bounding box center [702, 198] width 40 height 40
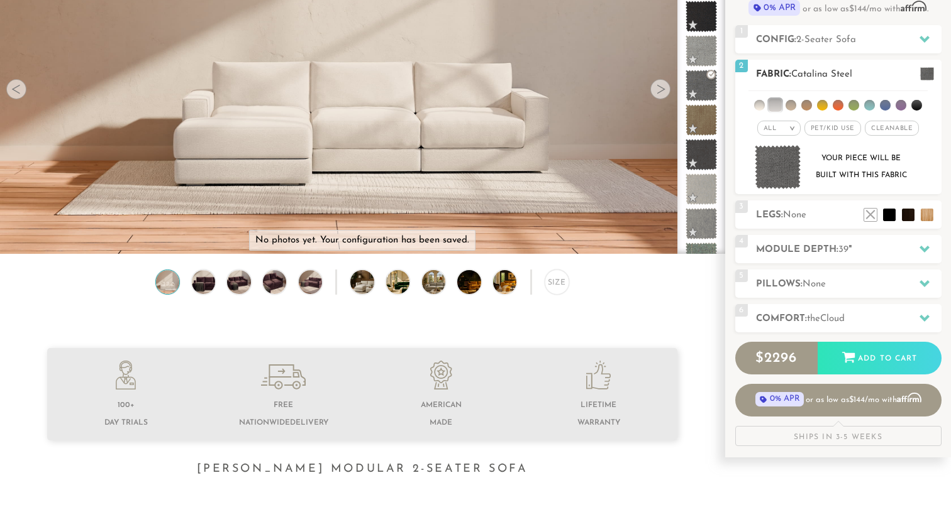
scroll to position [160, 0]
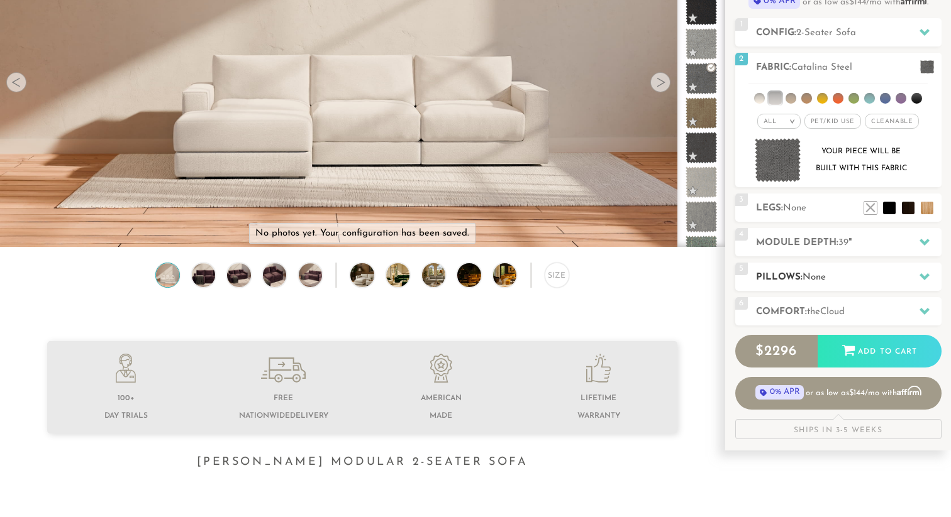
click at [842, 280] on h2 "Pillows: None" at bounding box center [848, 277] width 185 height 14
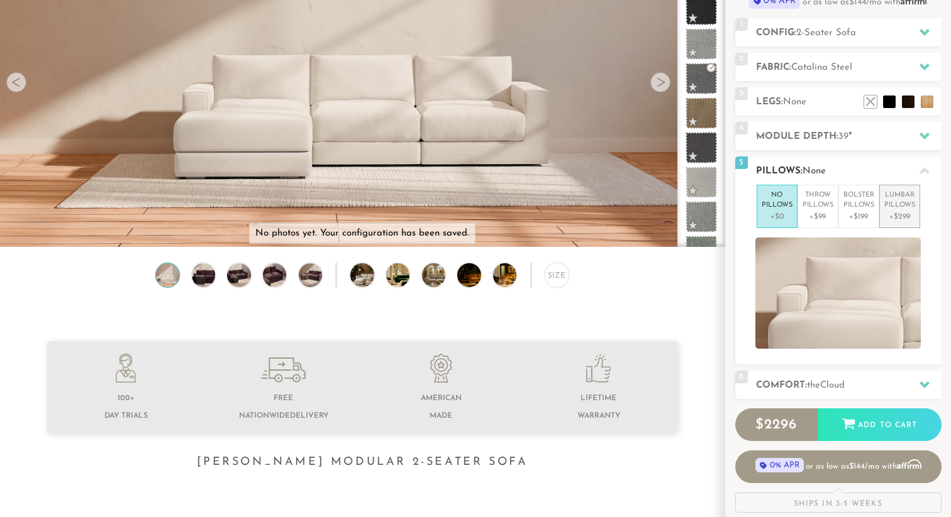
click at [907, 206] on p "Lumbar Pillows" at bounding box center [899, 200] width 31 height 21
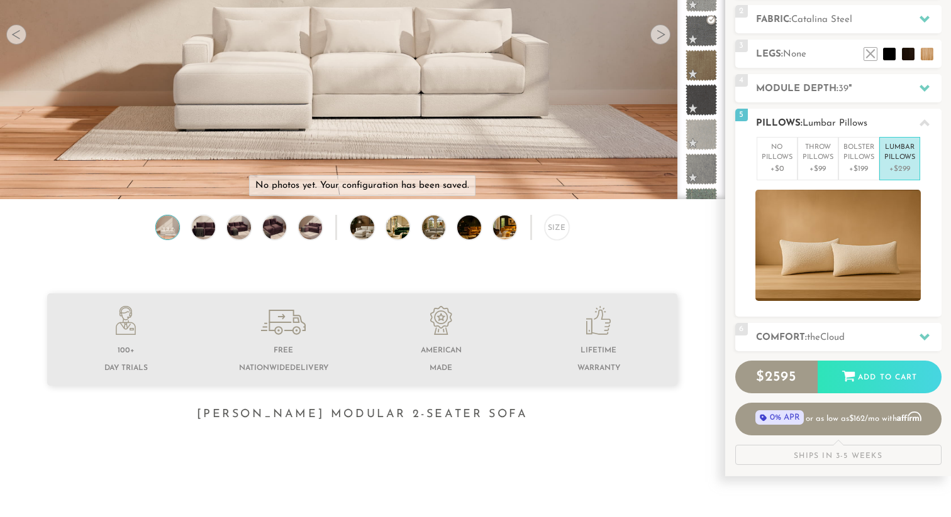
scroll to position [226, 0]
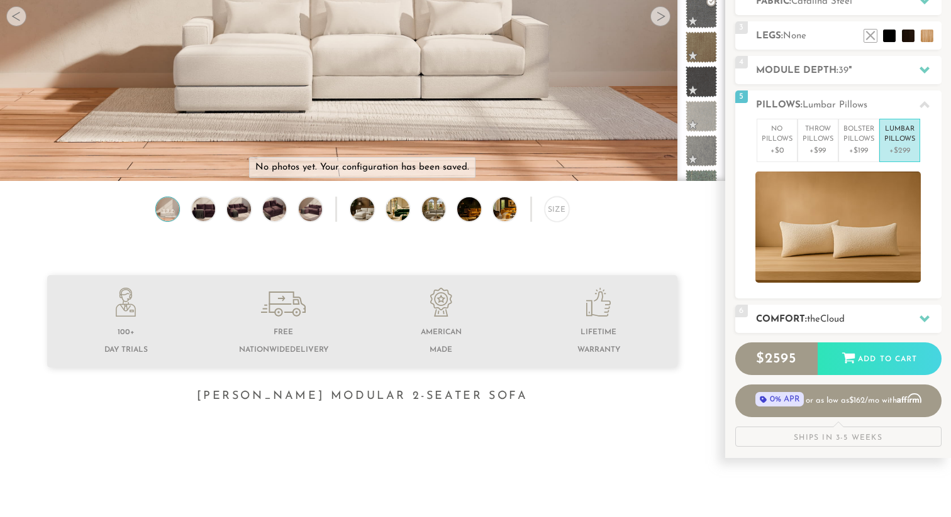
click at [851, 317] on h2 "Comfort: the Cloud" at bounding box center [848, 319] width 185 height 14
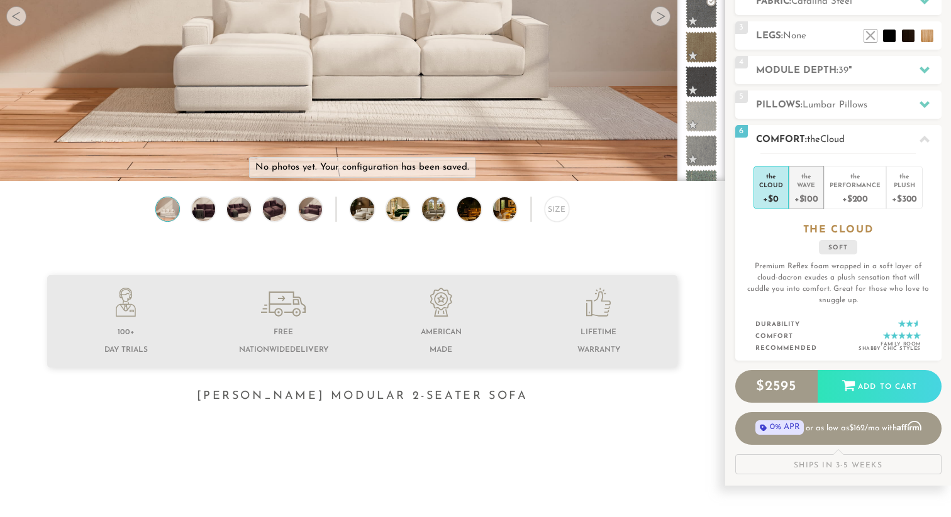
click at [811, 194] on div "+$100" at bounding box center [806, 198] width 24 height 18
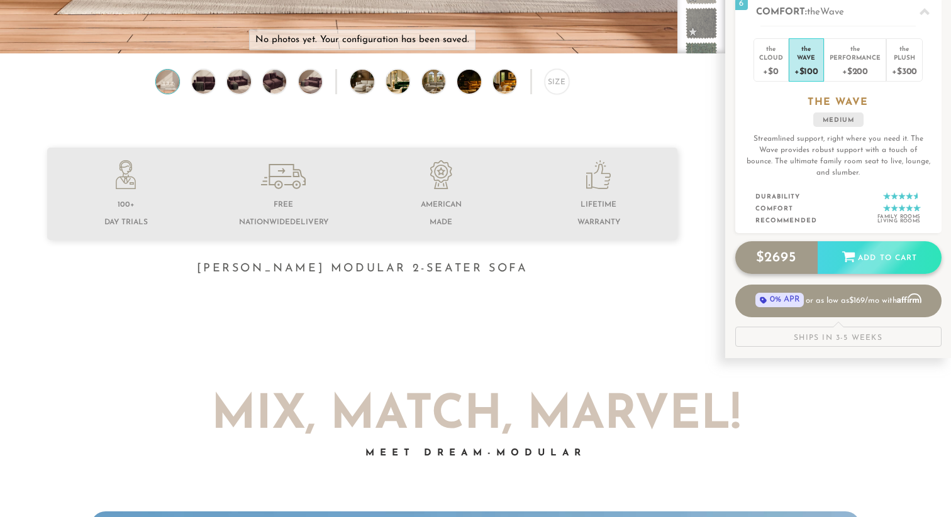
click at [859, 266] on div "$ 2695 Add to Cart" at bounding box center [838, 257] width 206 height 33
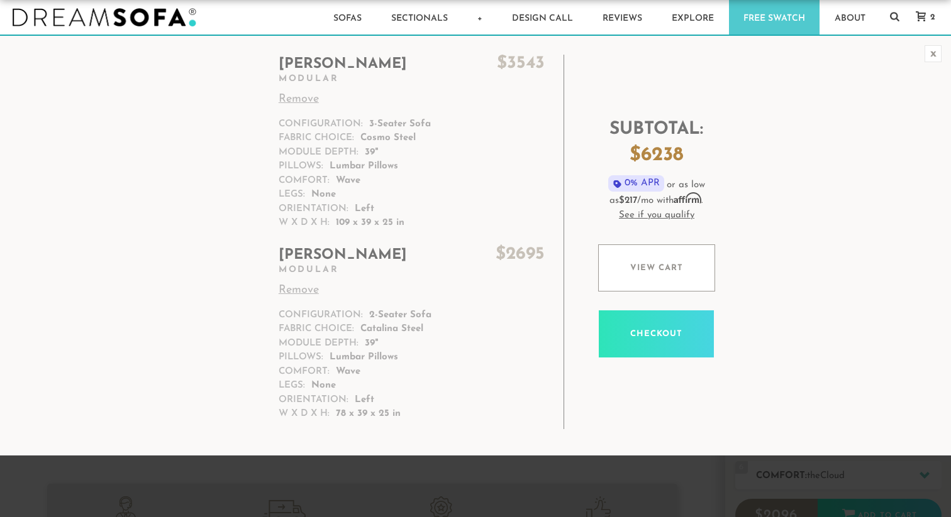
scroll to position [14, 0]
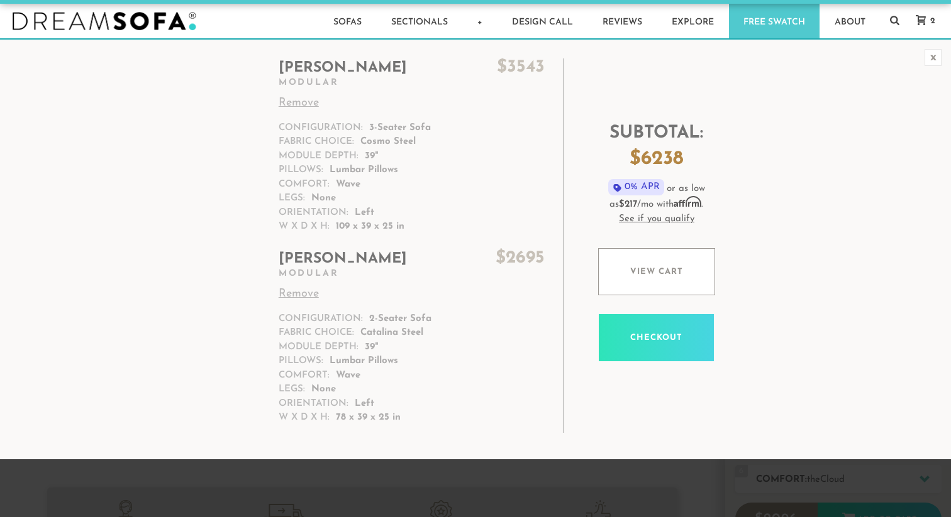
click at [311, 75] on h2 "Landon $ 3543" at bounding box center [412, 67] width 266 height 19
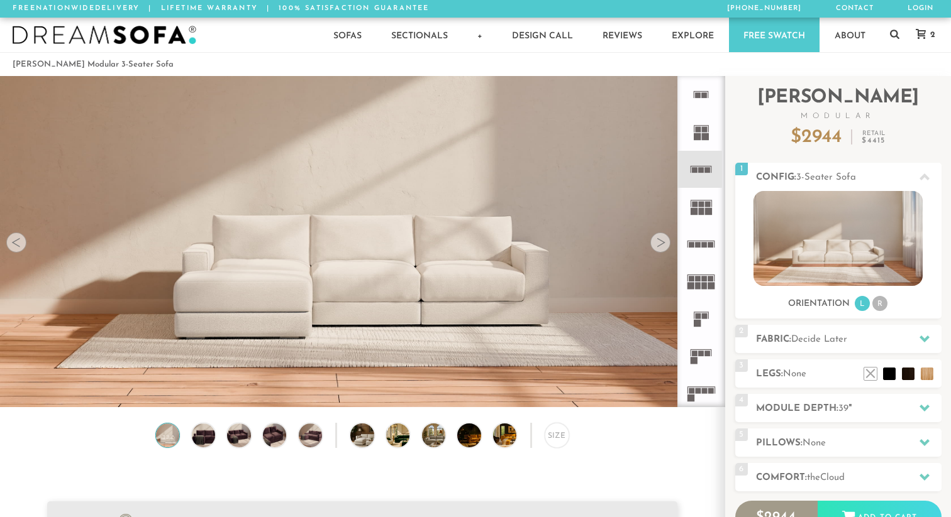
scroll to position [13968, 951]
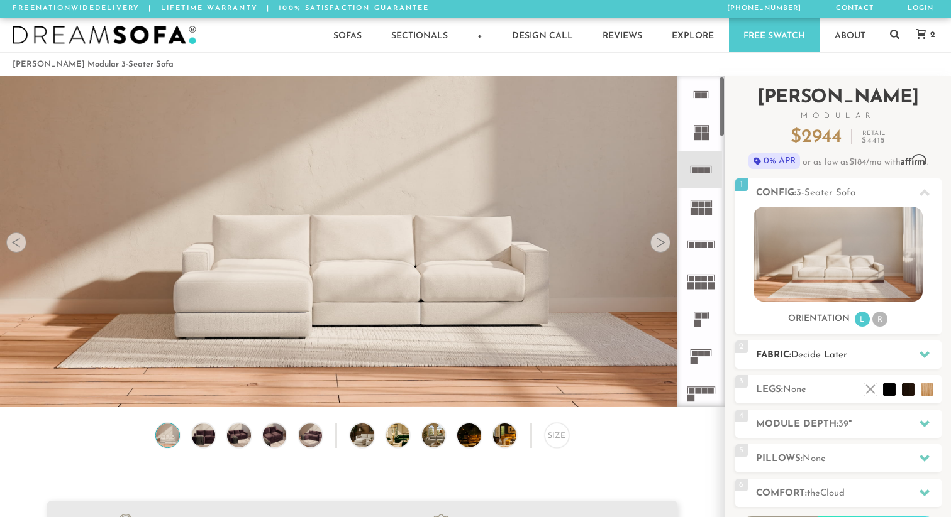
click at [851, 359] on h2 "Fabric: Decide Later" at bounding box center [848, 355] width 185 height 14
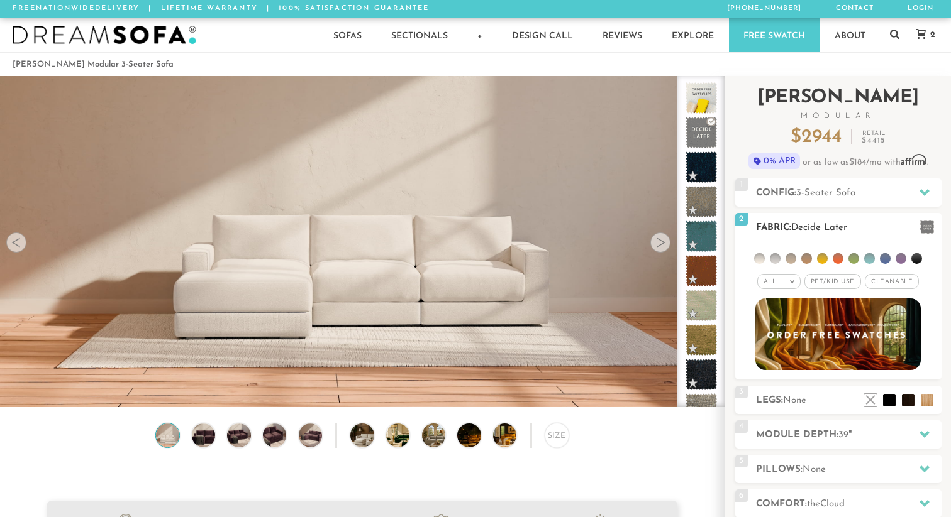
click at [776, 258] on li at bounding box center [775, 258] width 11 height 11
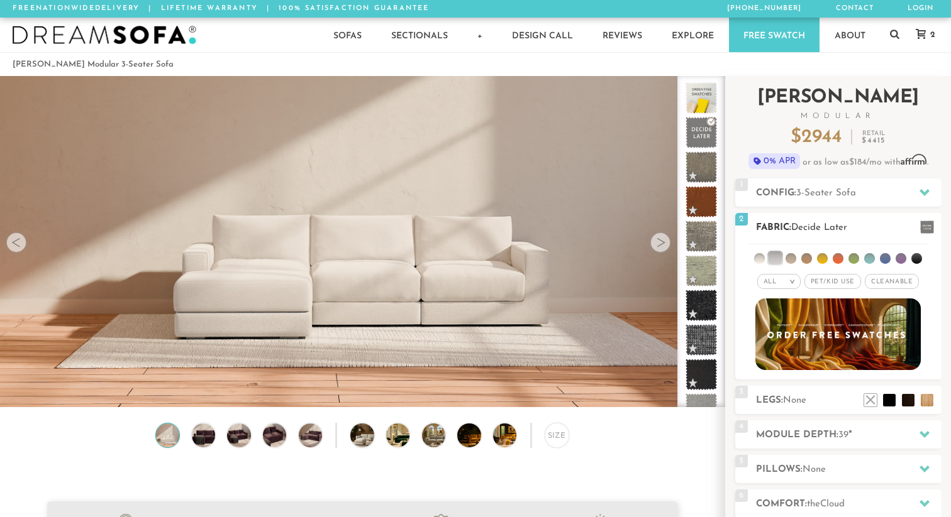
click at [792, 257] on li at bounding box center [790, 258] width 11 height 11
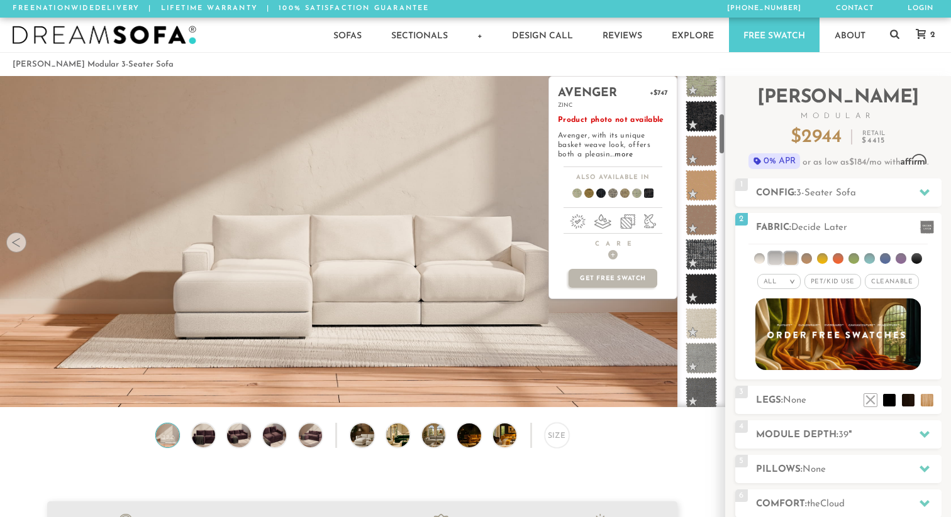
scroll to position [322, 0]
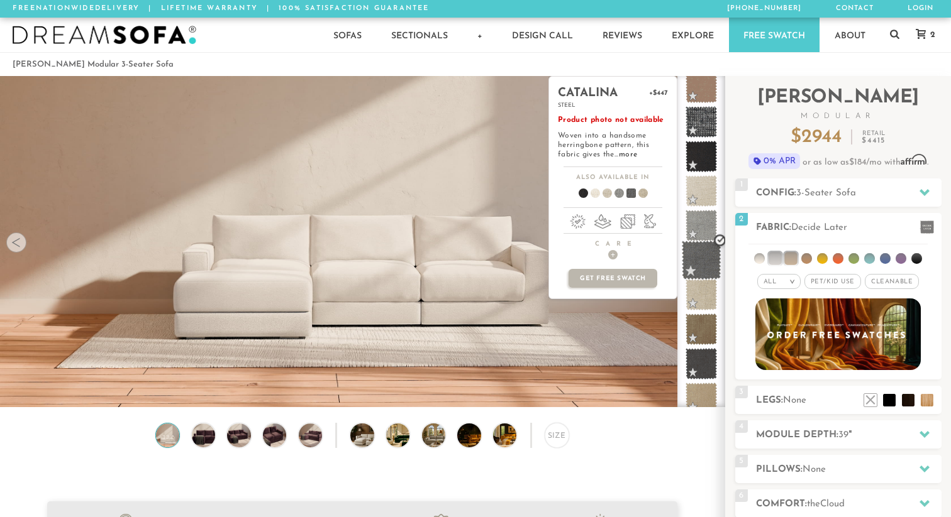
click at [700, 262] on span at bounding box center [702, 261] width 40 height 40
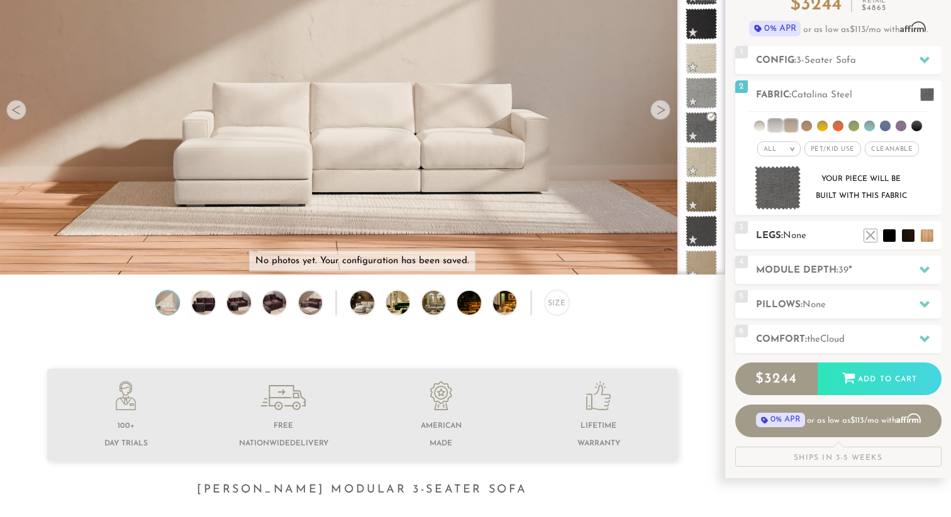
scroll to position [157, 0]
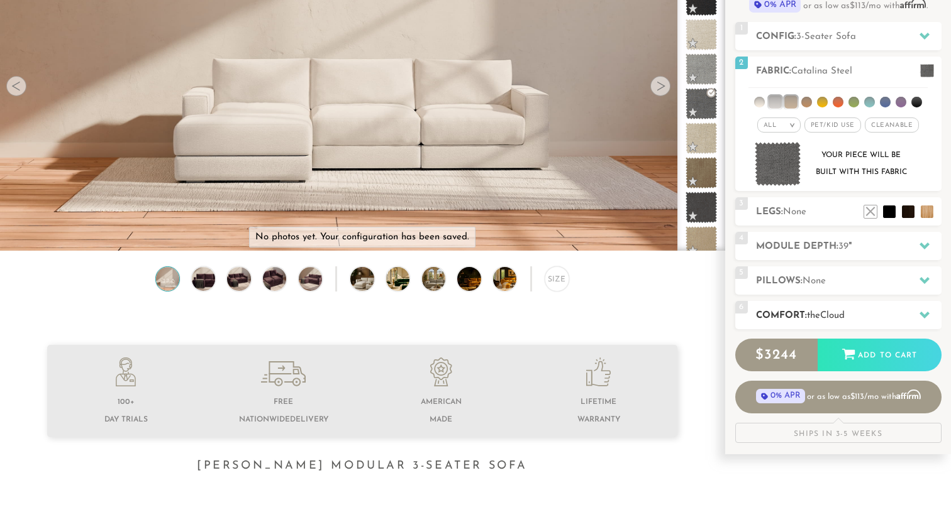
click at [880, 315] on h2 "Comfort: the Cloud" at bounding box center [848, 316] width 185 height 14
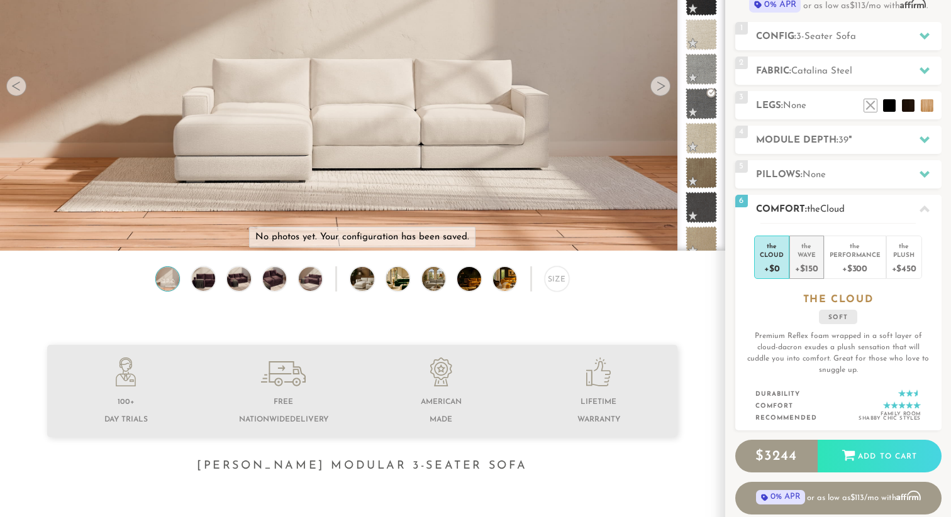
click at [805, 263] on div "+$150" at bounding box center [806, 268] width 23 height 18
click at [828, 175] on h2 "Pillows: None" at bounding box center [848, 175] width 185 height 14
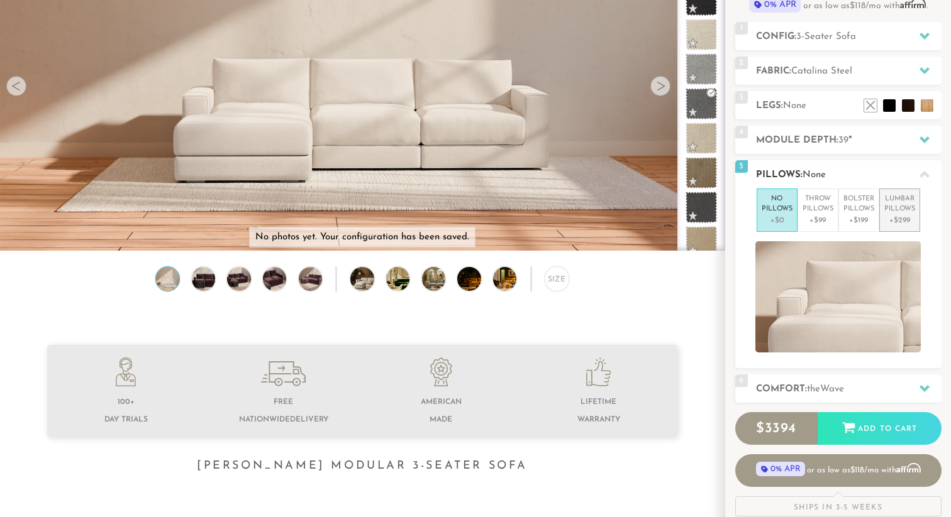
click at [890, 206] on p "Lumbar Pillows" at bounding box center [899, 204] width 31 height 21
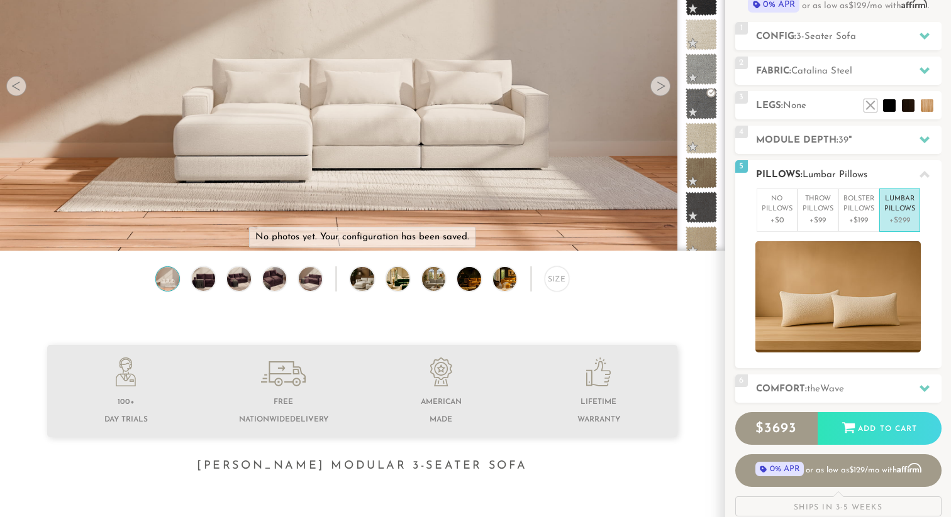
click at [935, 345] on div at bounding box center [838, 296] width 206 height 111
click at [880, 424] on div "Add to Cart" at bounding box center [879, 428] width 124 height 34
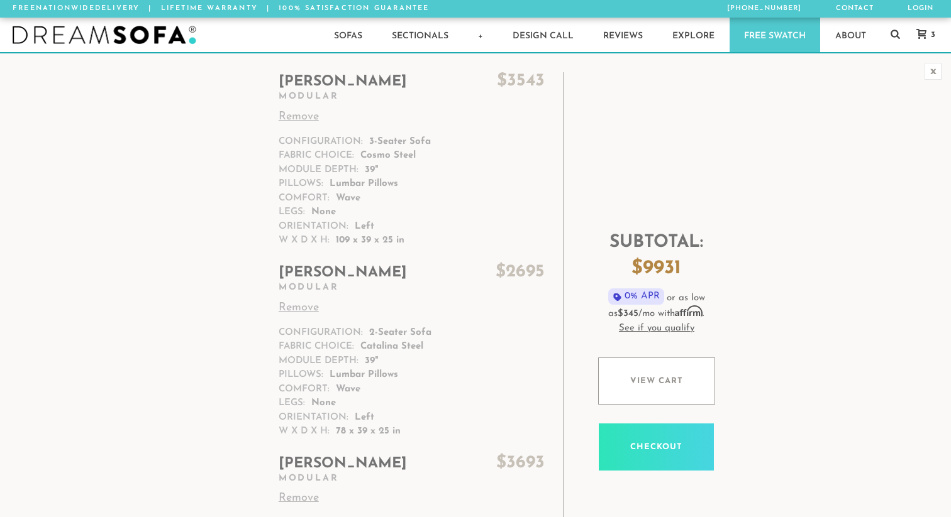
click at [930, 42] on div "3" at bounding box center [922, 35] width 38 height 35
click at [927, 34] on link "3" at bounding box center [922, 34] width 38 height 11
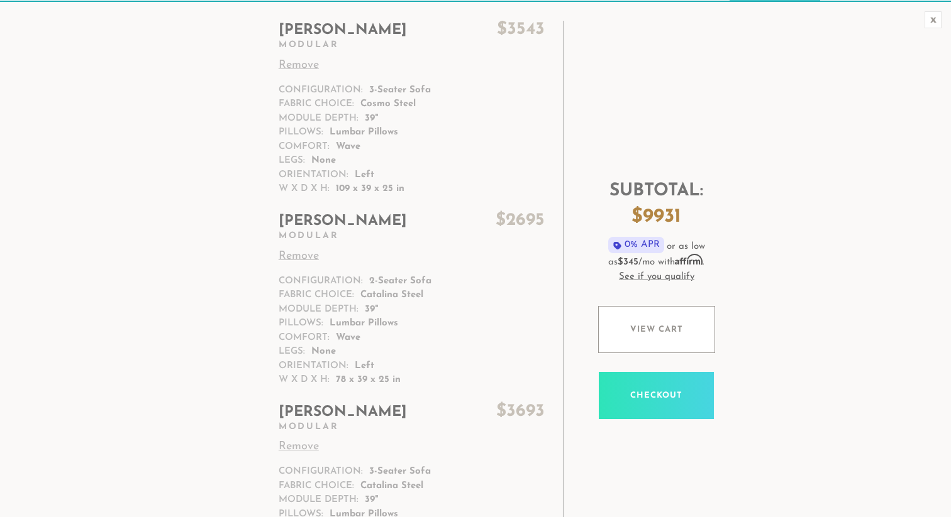
scroll to position [34, 0]
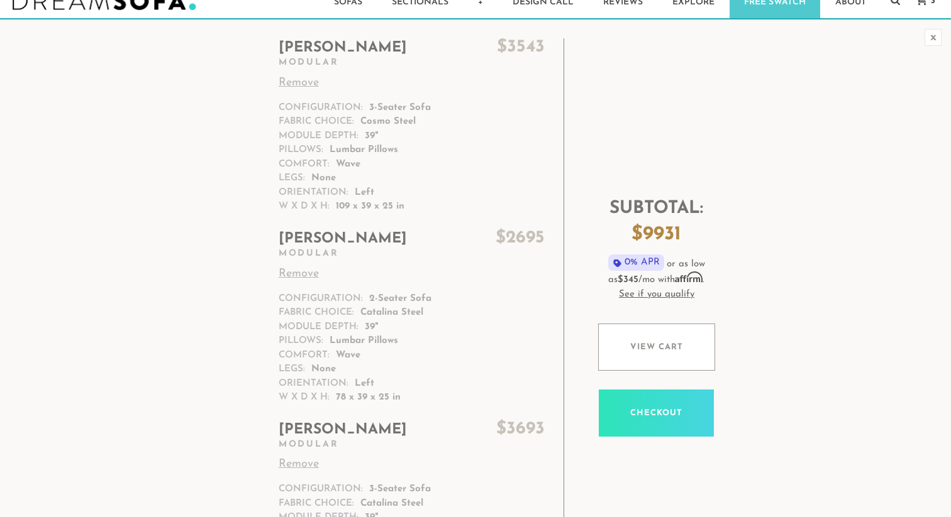
click at [297, 84] on link "Remove" at bounding box center [412, 83] width 266 height 17
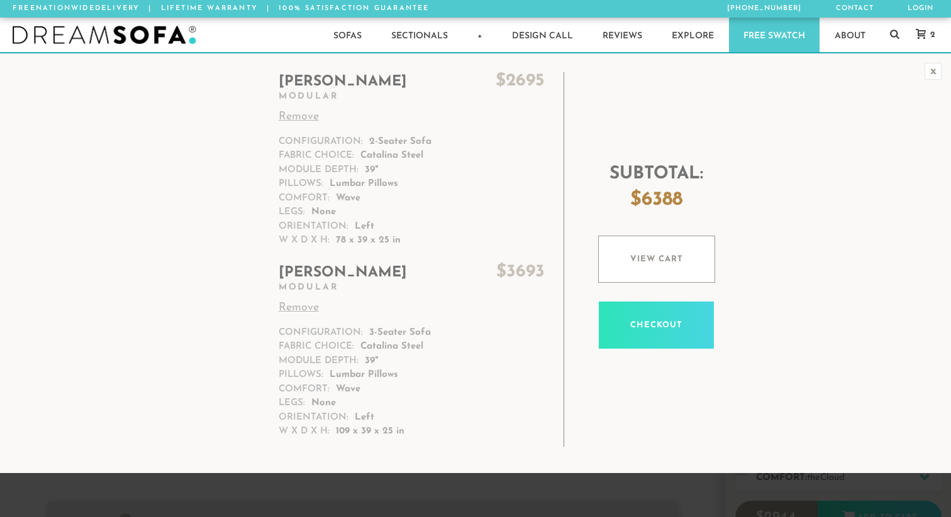
scroll to position [13968, 951]
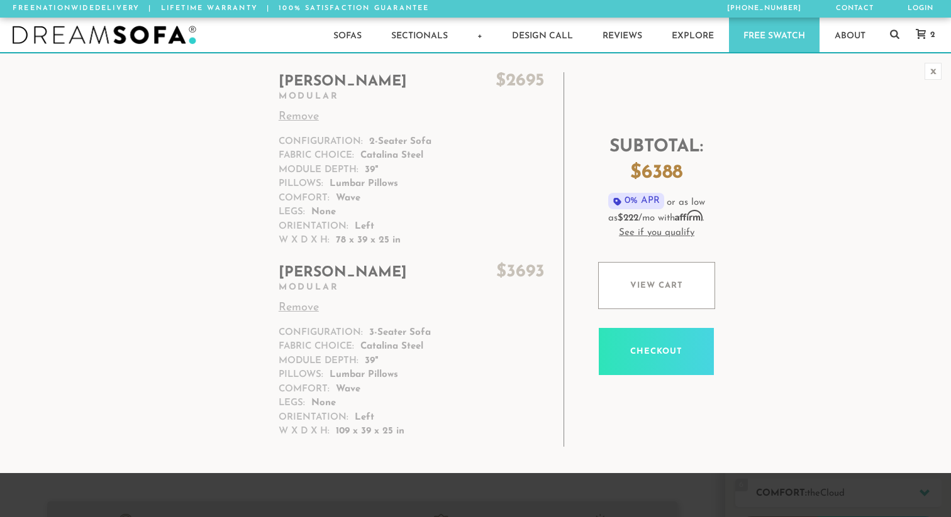
click at [629, 233] on link "See if you qualify" at bounding box center [656, 233] width 119 height 14
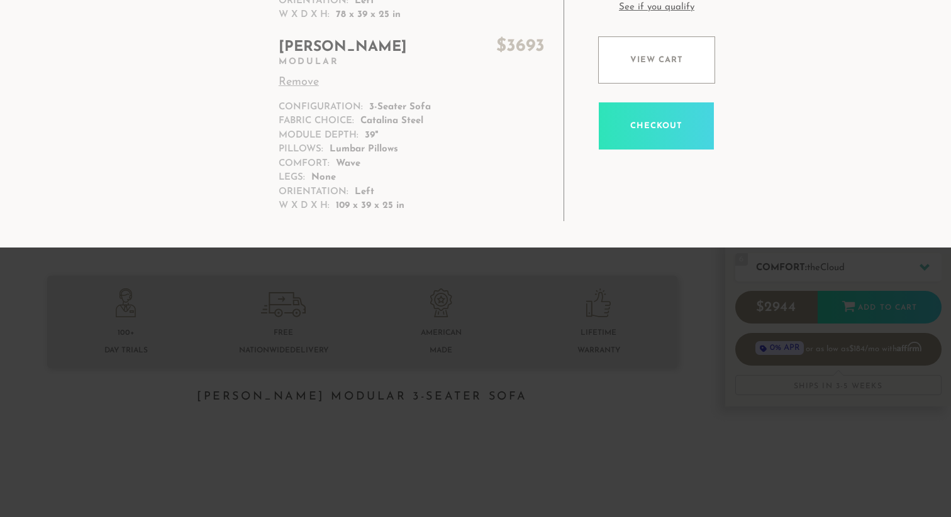
scroll to position [0, 0]
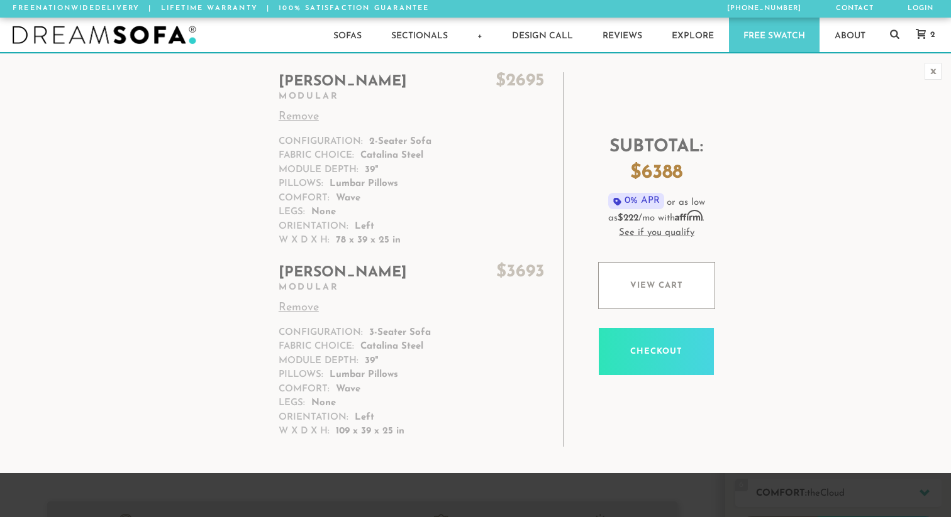
click at [294, 76] on h2 "[PERSON_NAME] $ 2695" at bounding box center [412, 81] width 266 height 19
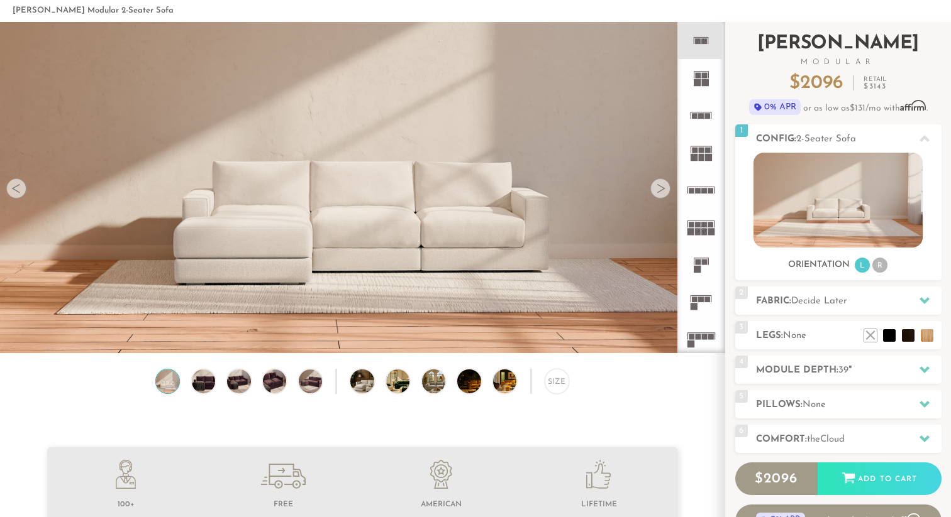
scroll to position [72, 0]
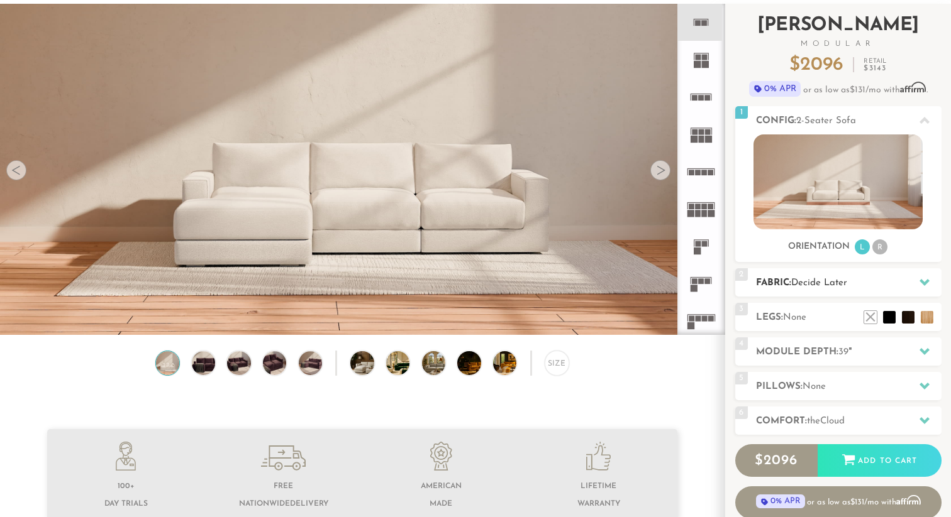
click at [908, 282] on h2 "Fabric: Decide Later" at bounding box center [848, 283] width 185 height 14
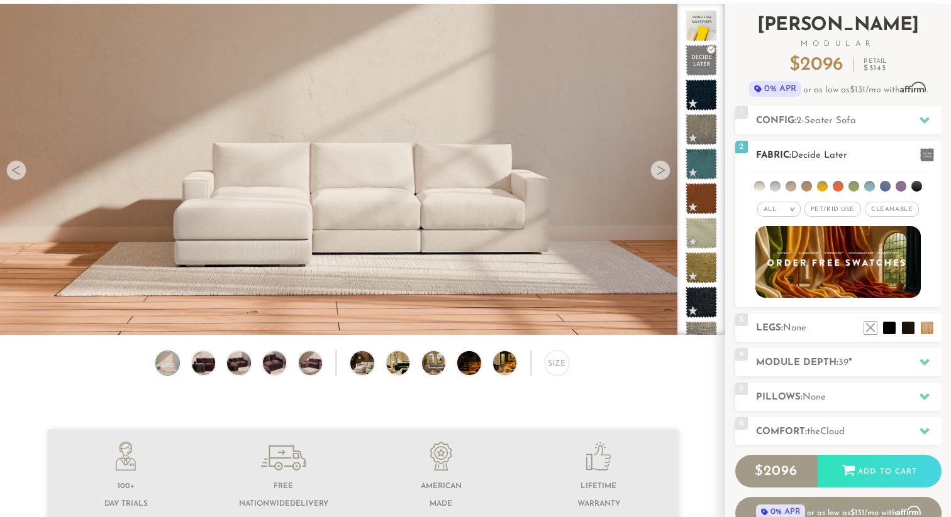
click at [791, 183] on li at bounding box center [790, 186] width 11 height 11
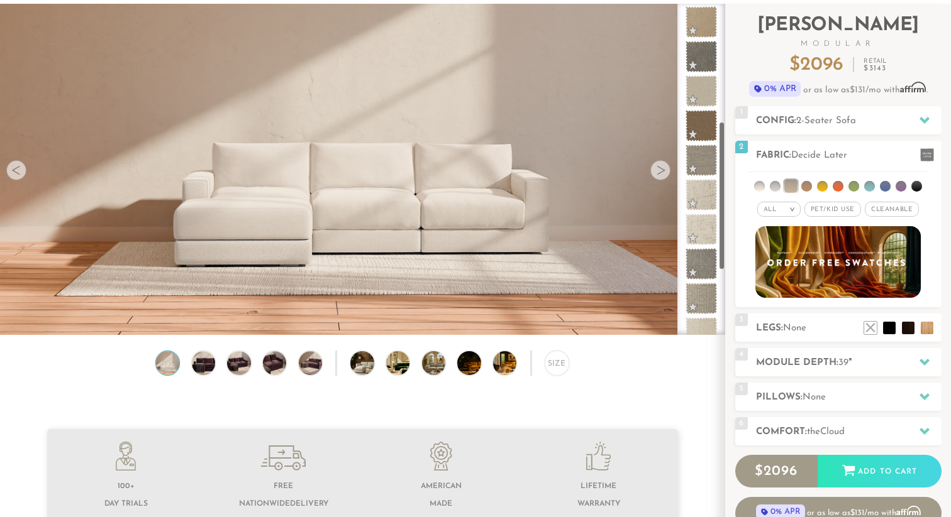
scroll to position [404, 0]
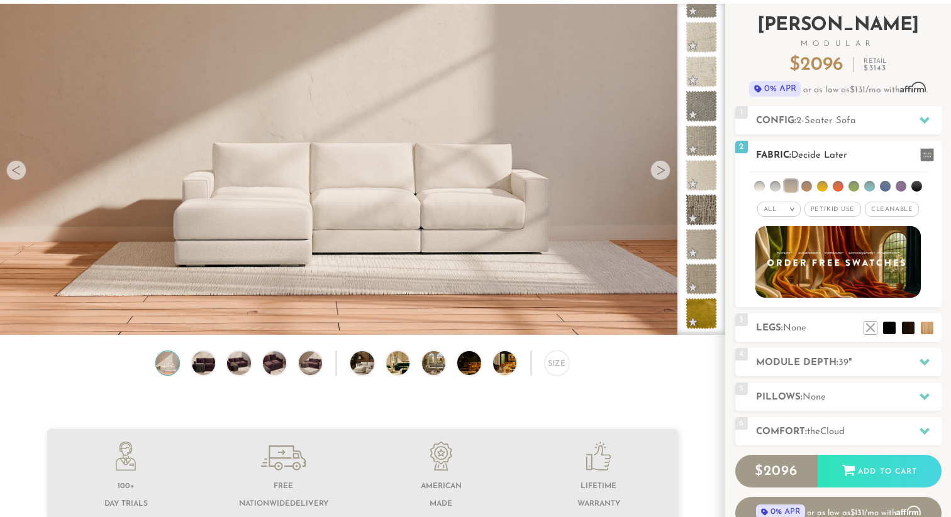
click at [774, 182] on li at bounding box center [775, 186] width 11 height 11
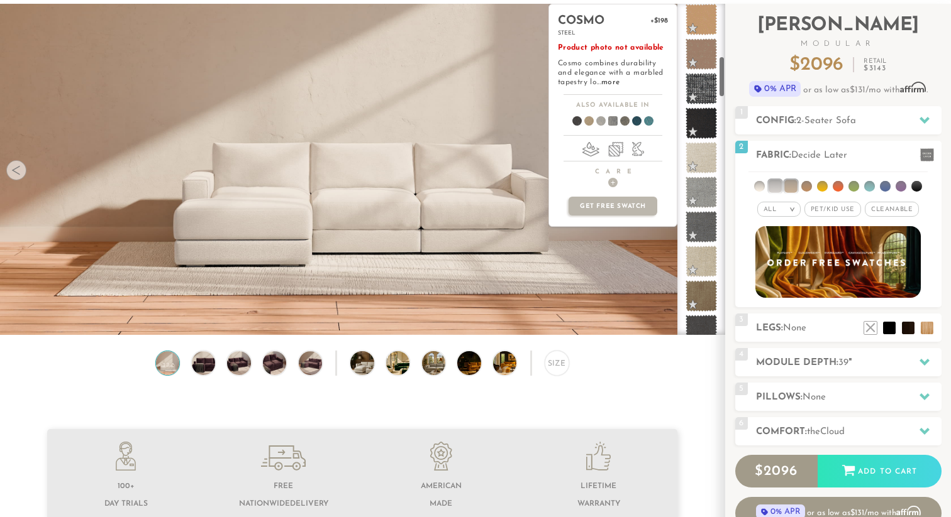
scroll to position [252, 0]
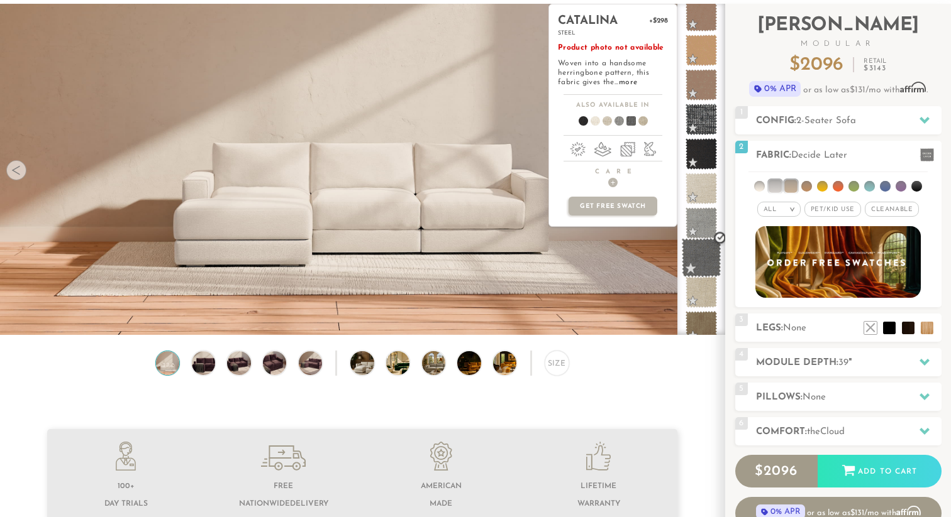
click at [697, 262] on span at bounding box center [702, 258] width 40 height 40
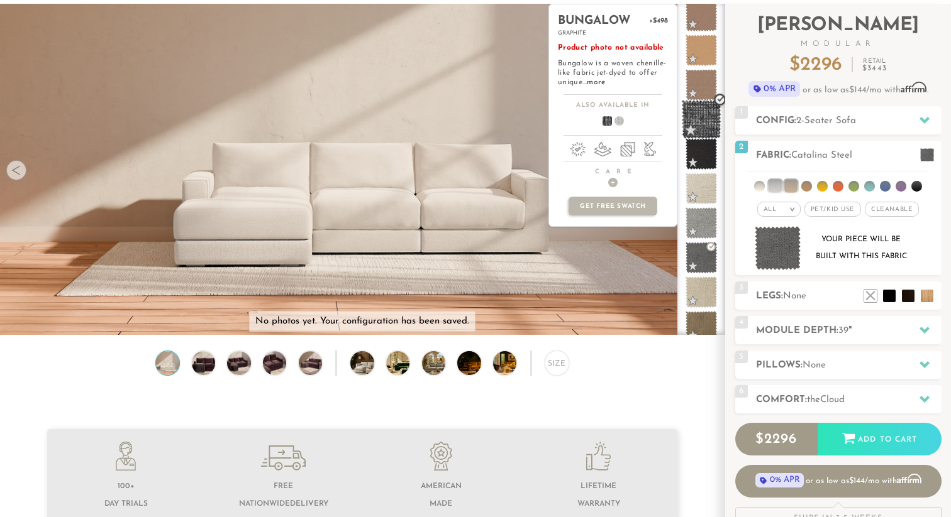
click at [698, 127] on span at bounding box center [702, 120] width 40 height 40
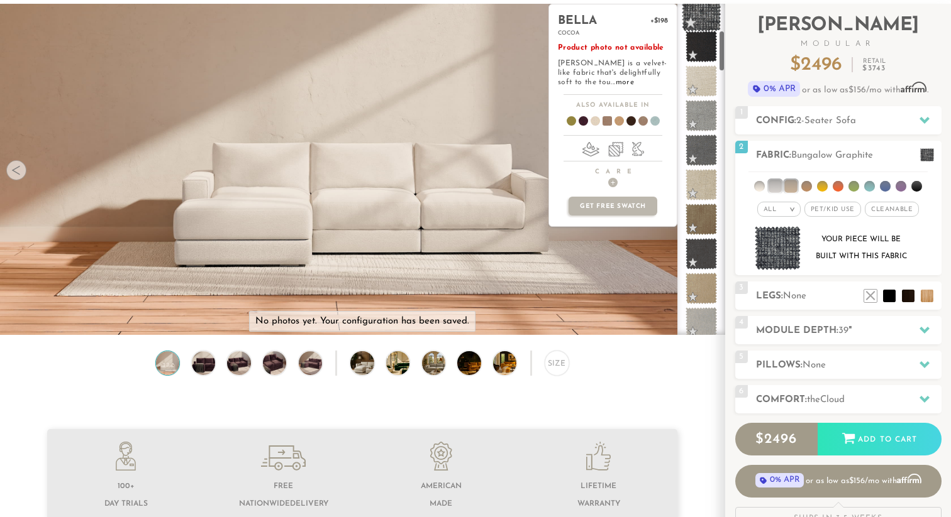
scroll to position [389, 0]
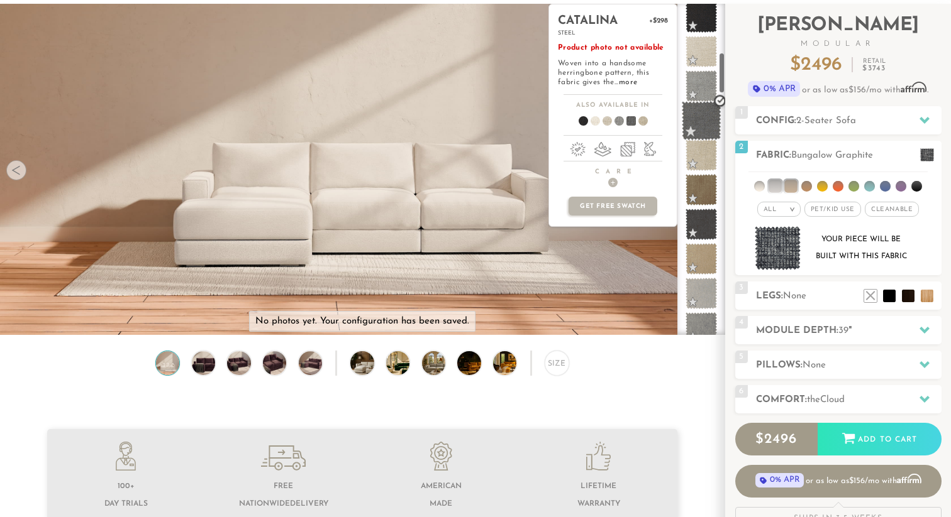
click at [705, 115] on span at bounding box center [702, 121] width 40 height 40
click at [690, 132] on span at bounding box center [702, 121] width 40 height 40
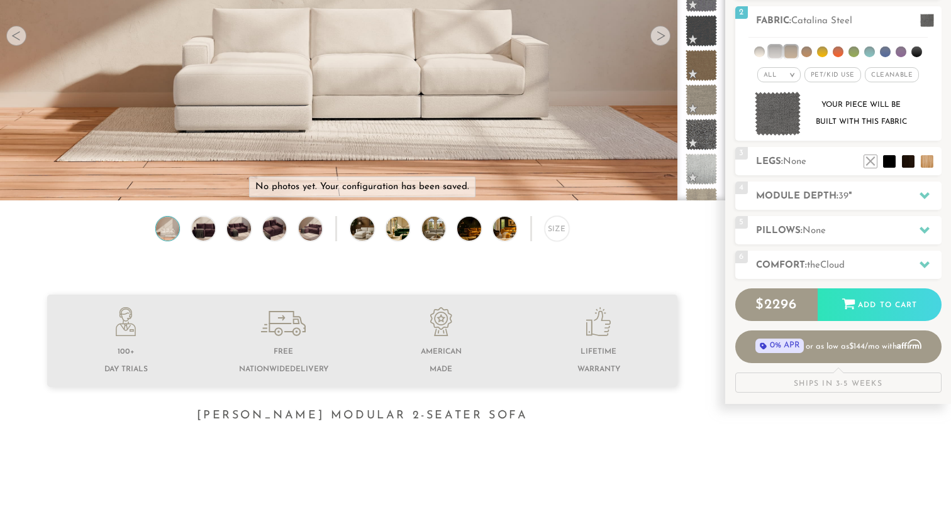
scroll to position [216, 0]
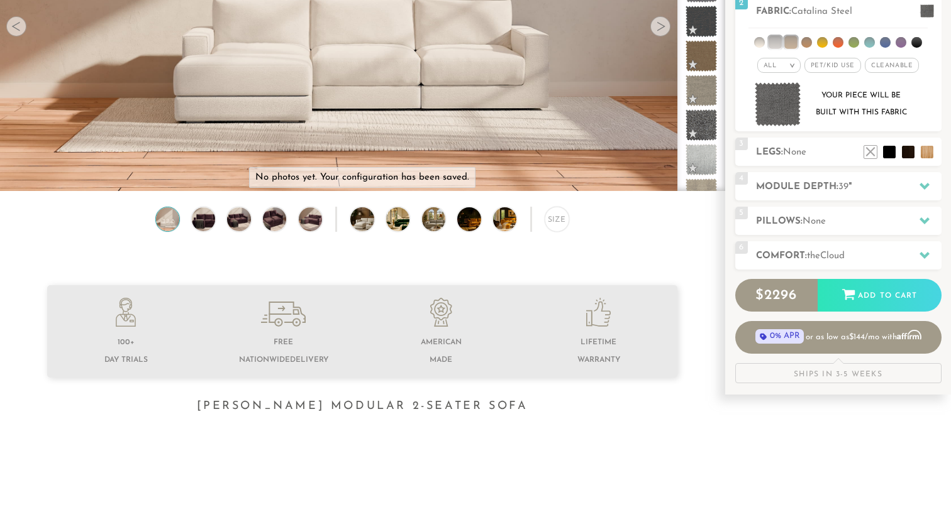
click at [129, 315] on icon at bounding box center [126, 320] width 20 height 13
click at [125, 353] on li at bounding box center [126, 333] width 158 height 71
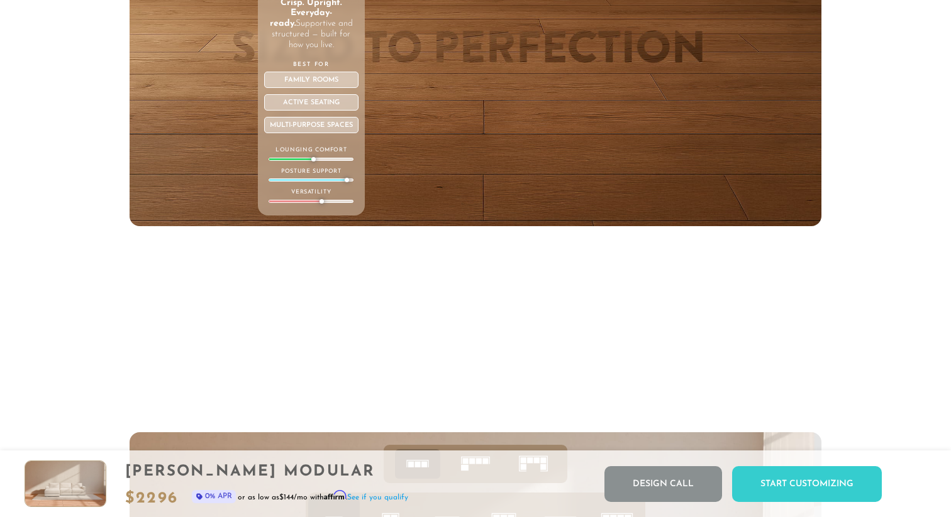
scroll to position [4608, 0]
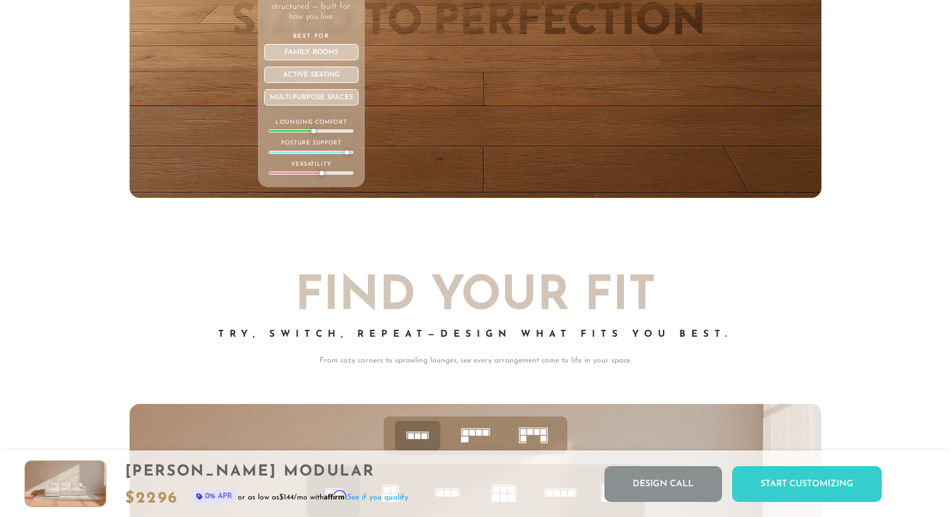
click at [321, 75] on div "Active Seating" at bounding box center [311, 75] width 95 height 16
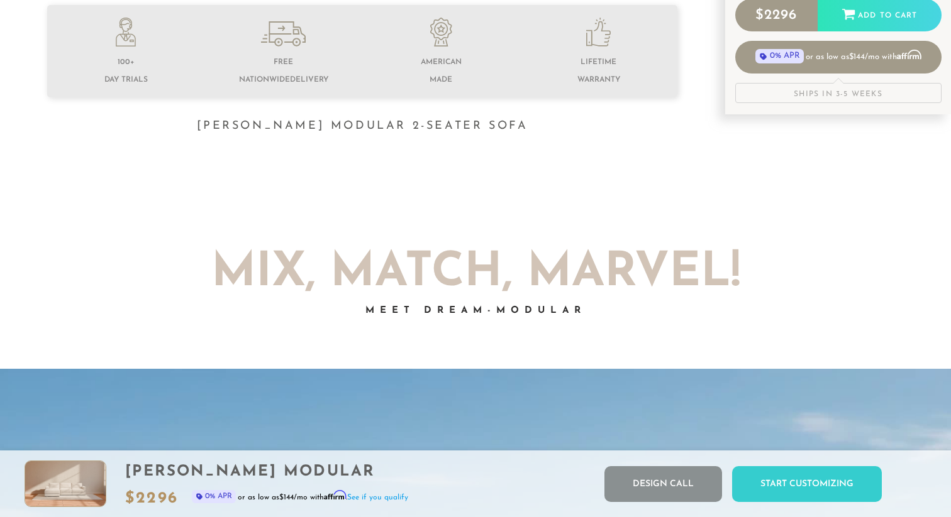
scroll to position [458, 0]
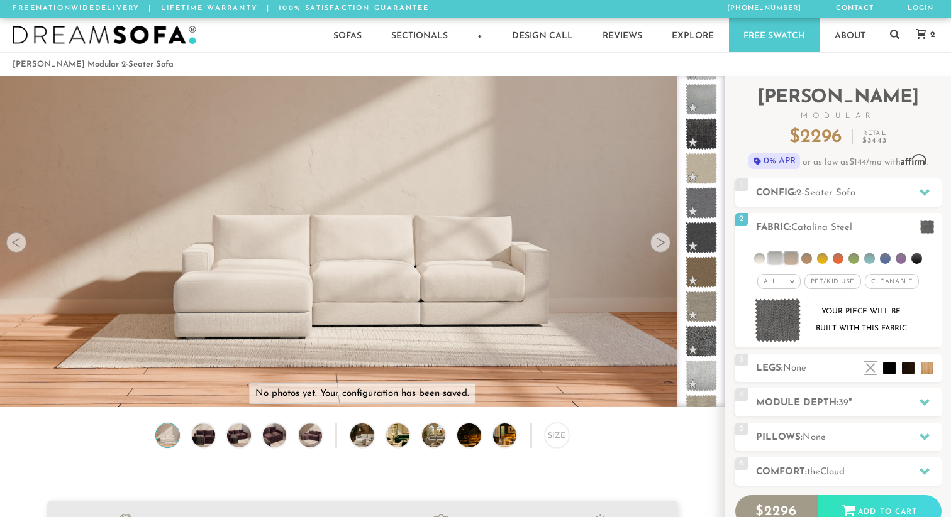
click at [104, 39] on img at bounding box center [105, 35] width 184 height 19
click at [109, 35] on img at bounding box center [105, 35] width 184 height 19
